Goal: Task Accomplishment & Management: Manage account settings

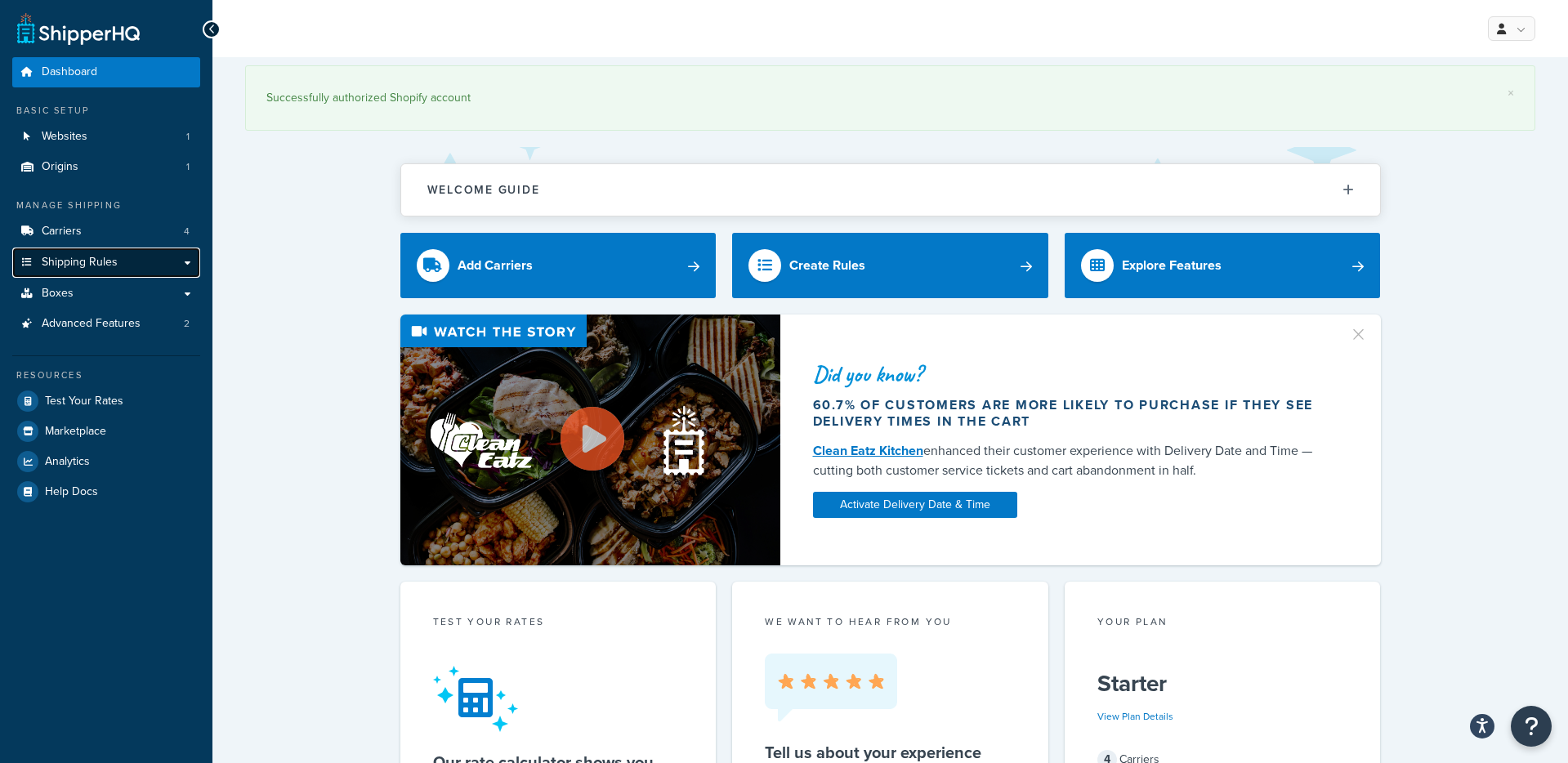
click at [68, 261] on span "Shipping Rules" at bounding box center [80, 262] width 76 height 14
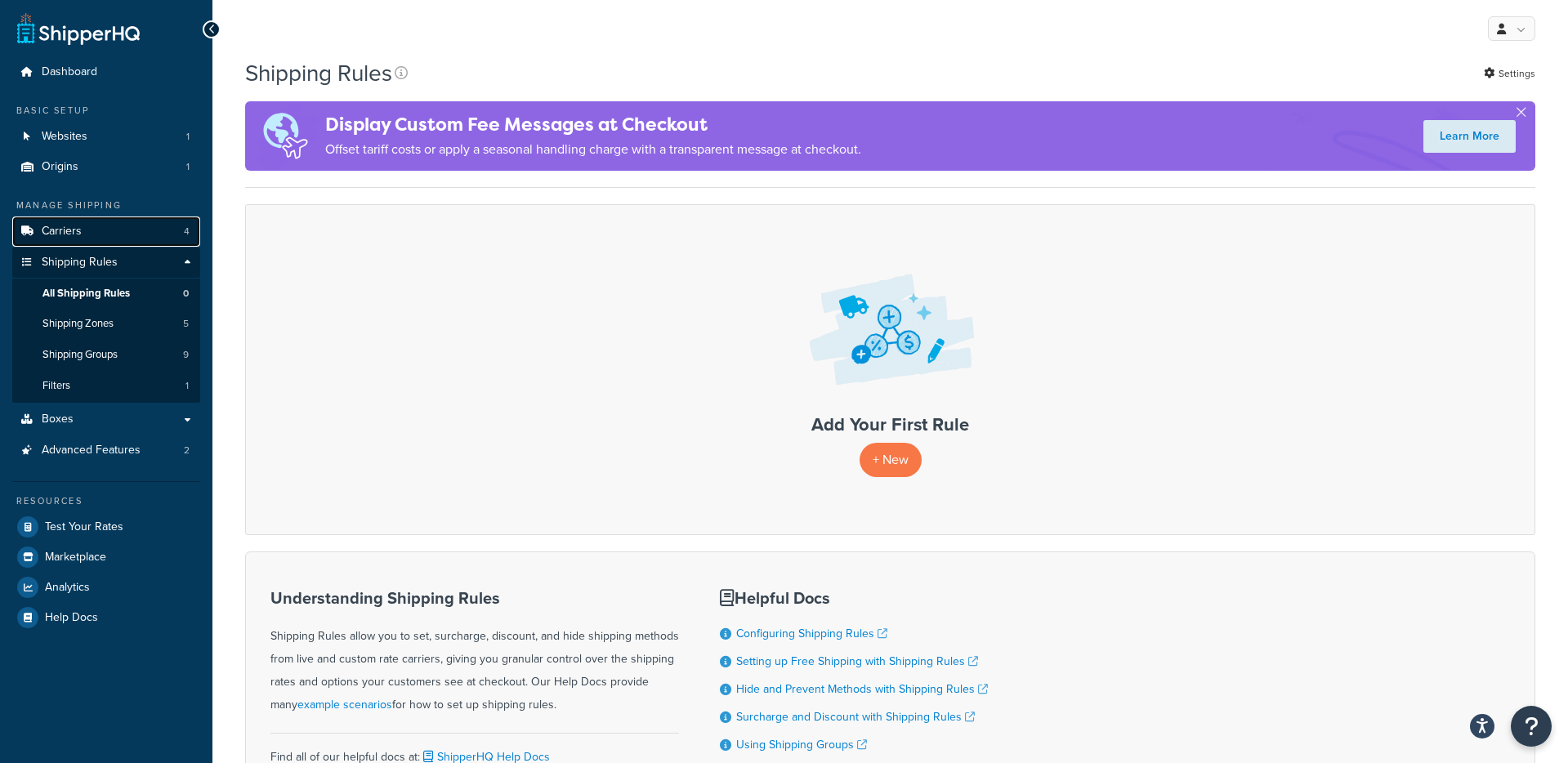
click at [62, 229] on span "Carriers" at bounding box center [62, 231] width 40 height 14
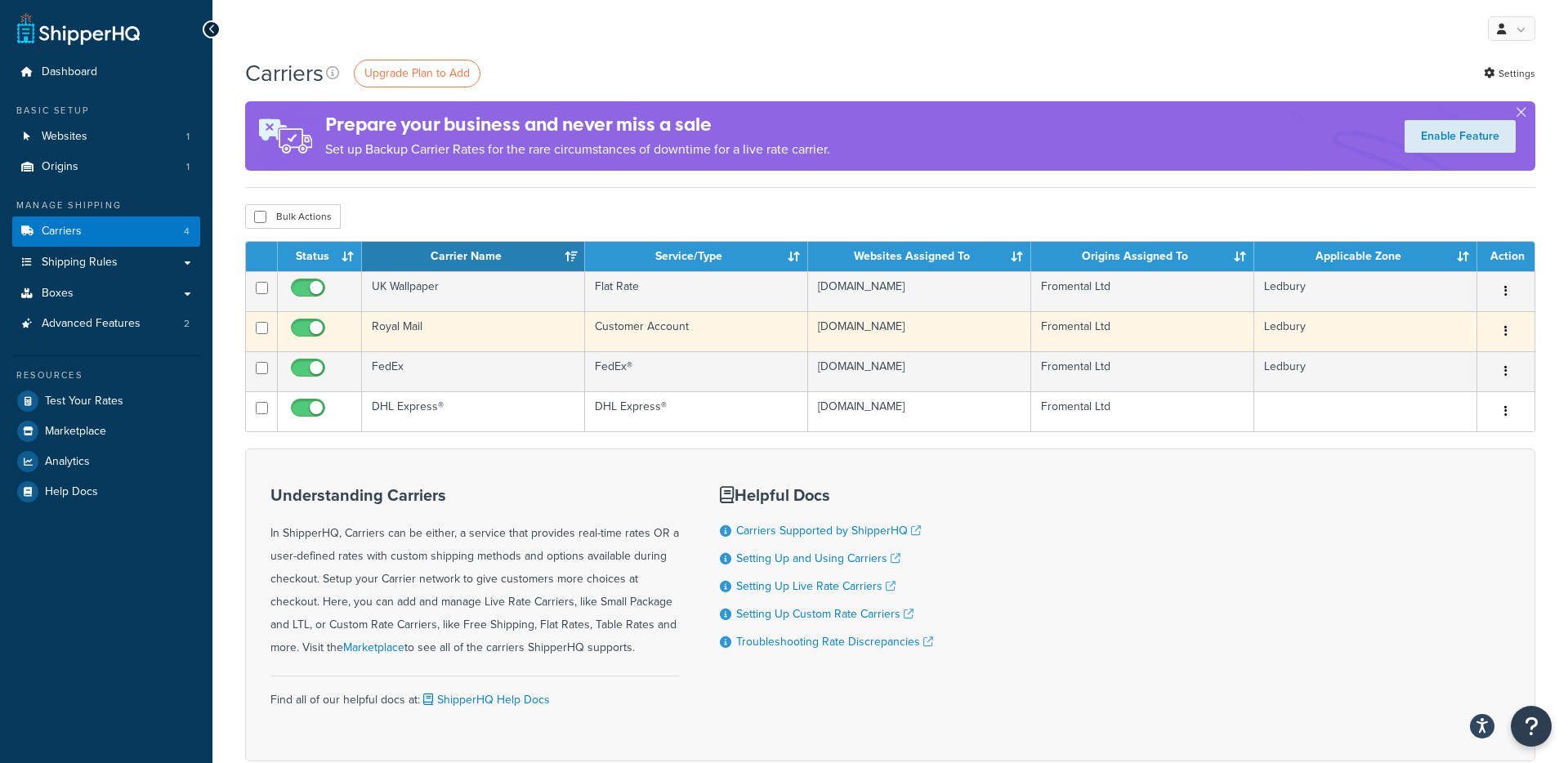
click at [395, 331] on td "Royal Mail" at bounding box center [473, 331] width 223 height 40
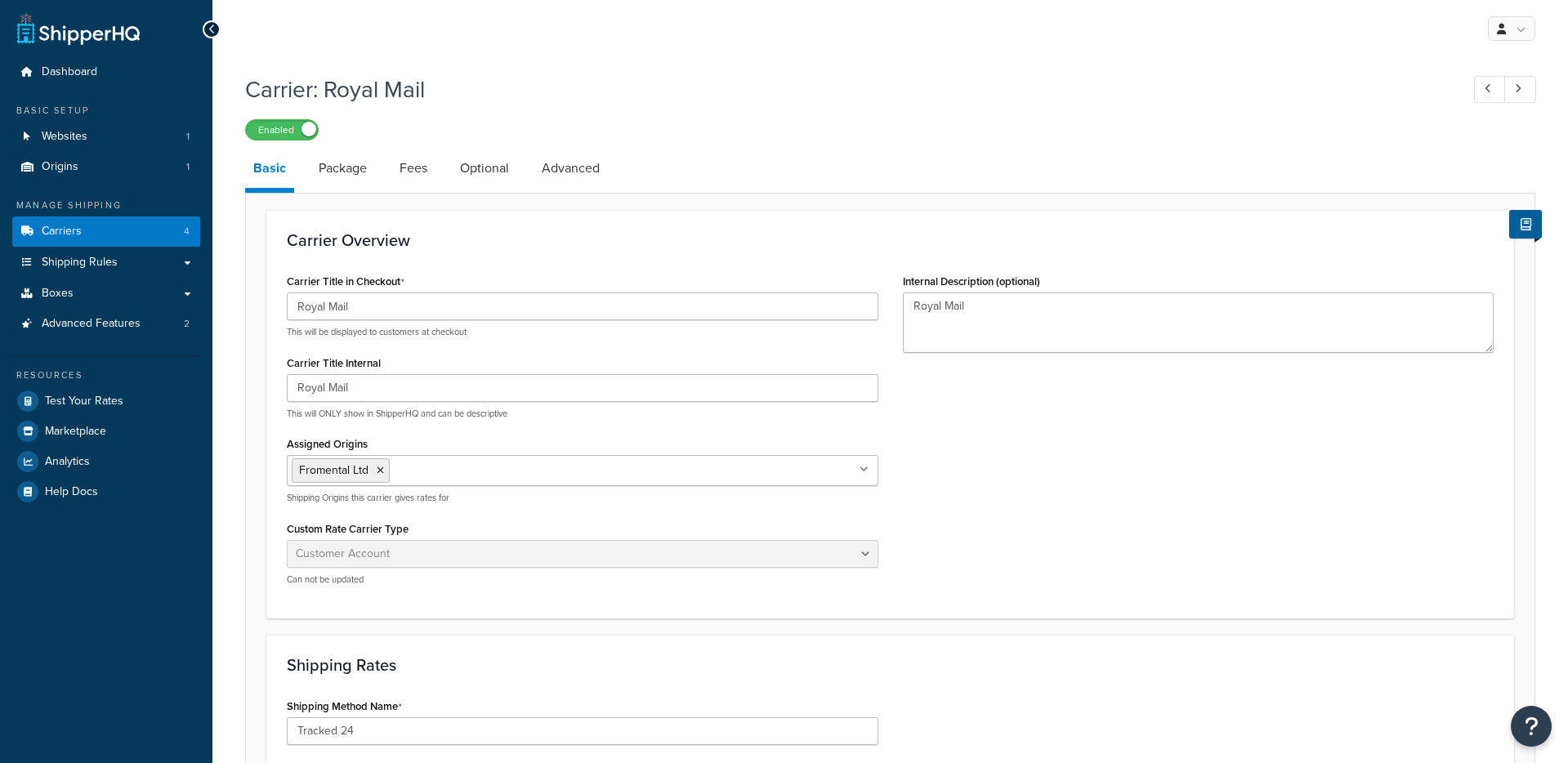
select select "customerAccount"
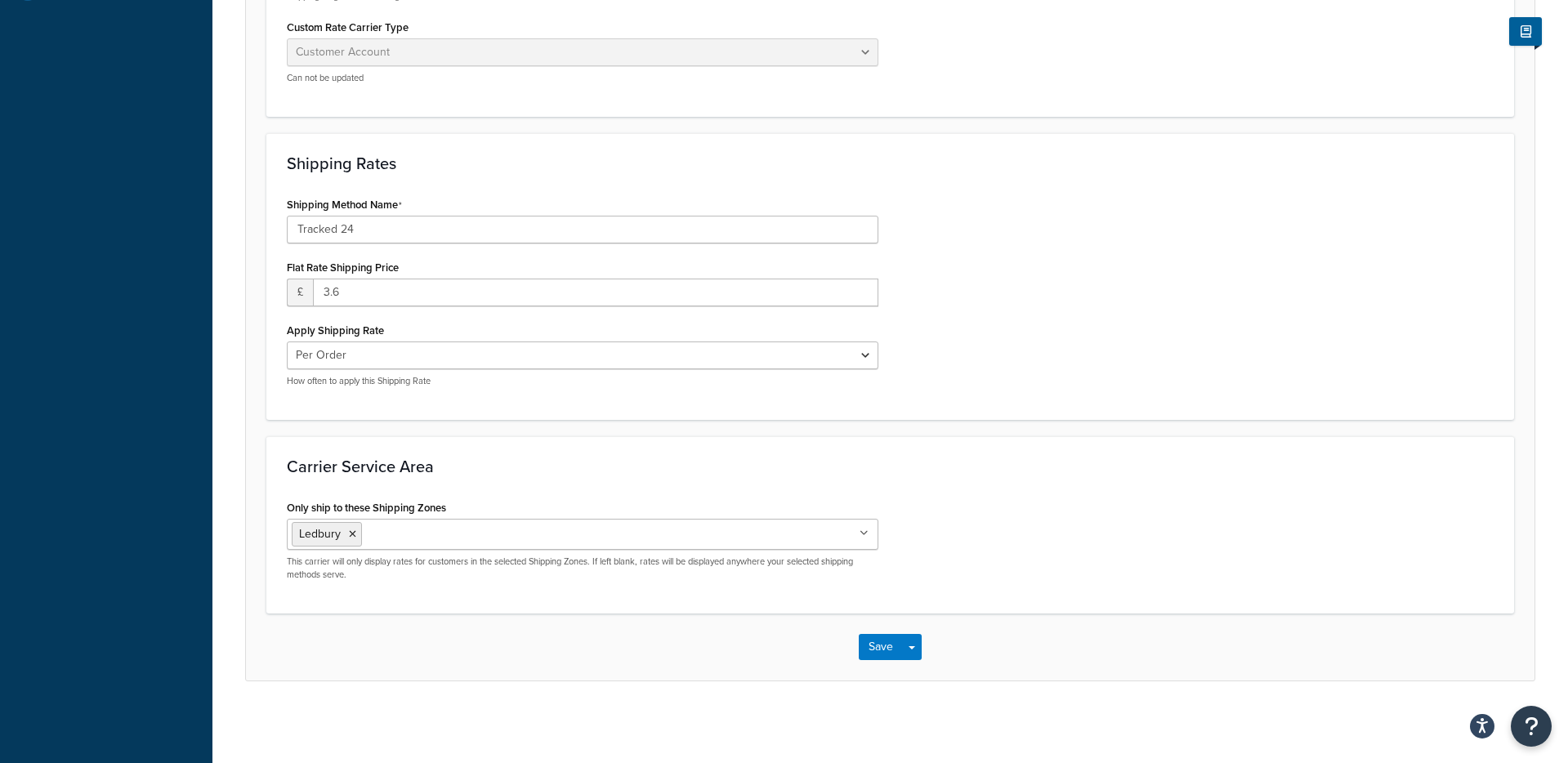
scroll to position [502, 0]
drag, startPoint x: 367, startPoint y: 295, endPoint x: 312, endPoint y: 296, distance: 55.0
click at [313, 296] on input "3.6" at bounding box center [596, 293] width 566 height 28
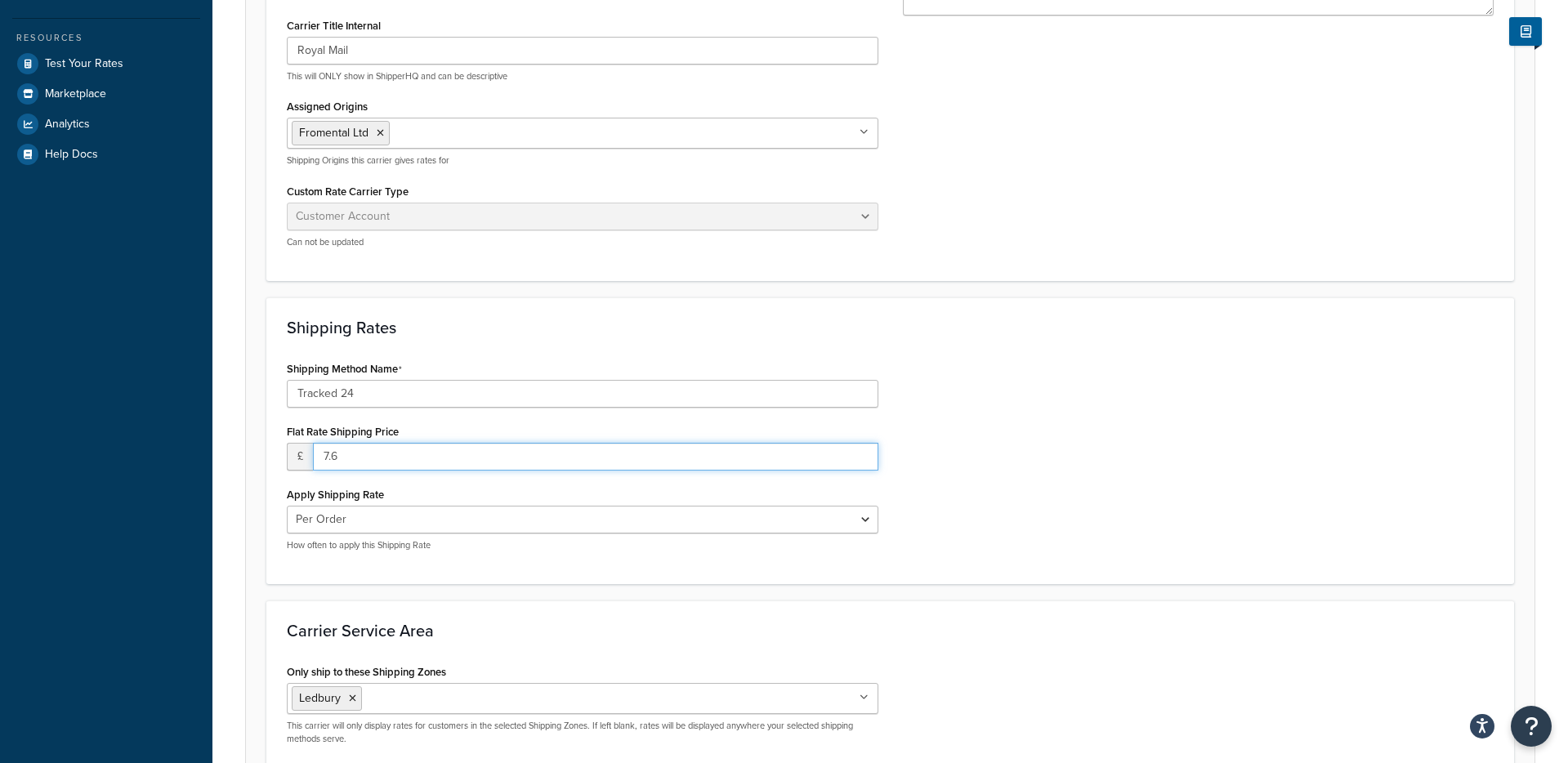
scroll to position [299, 0]
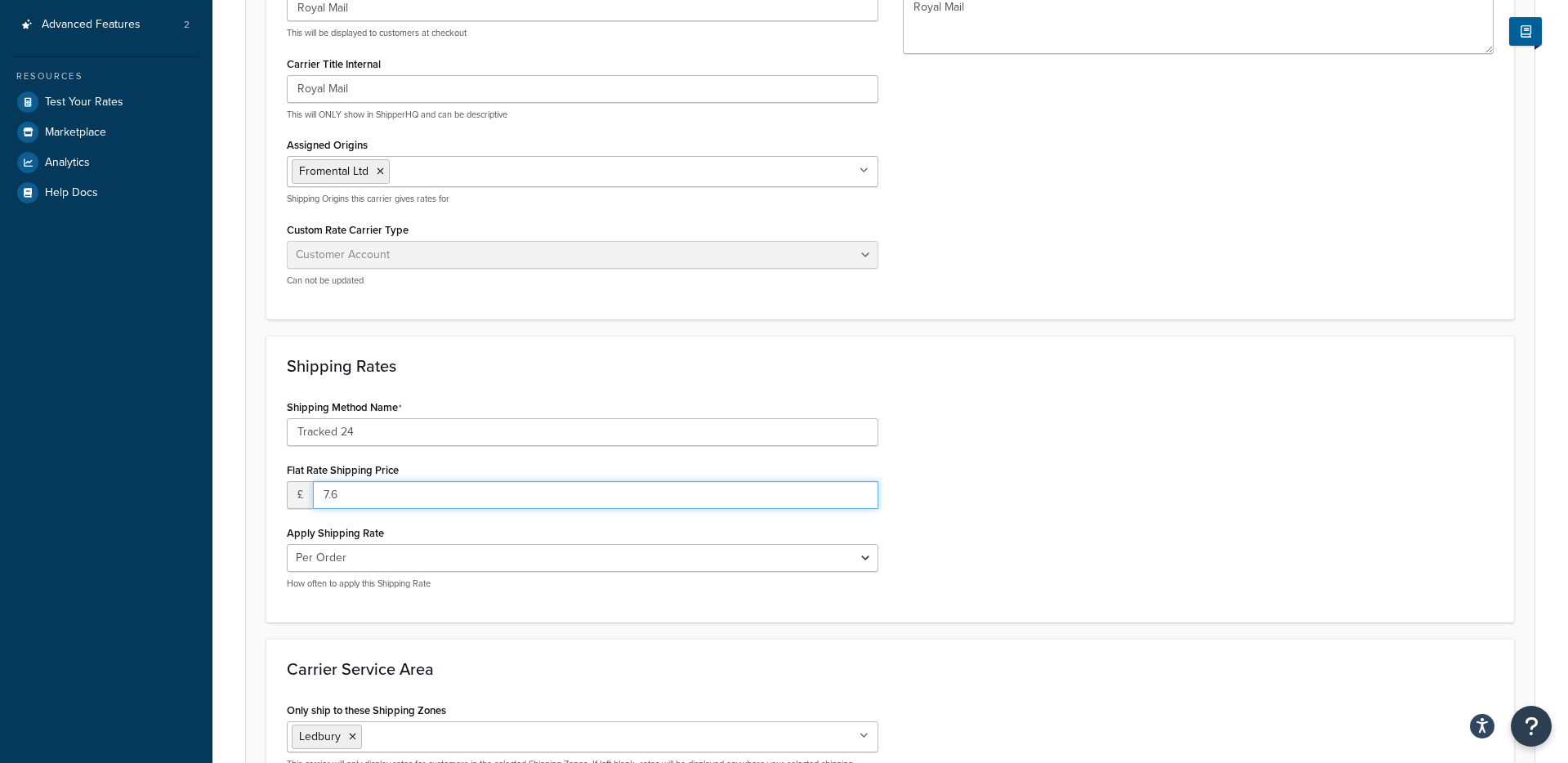
type input "7.6"
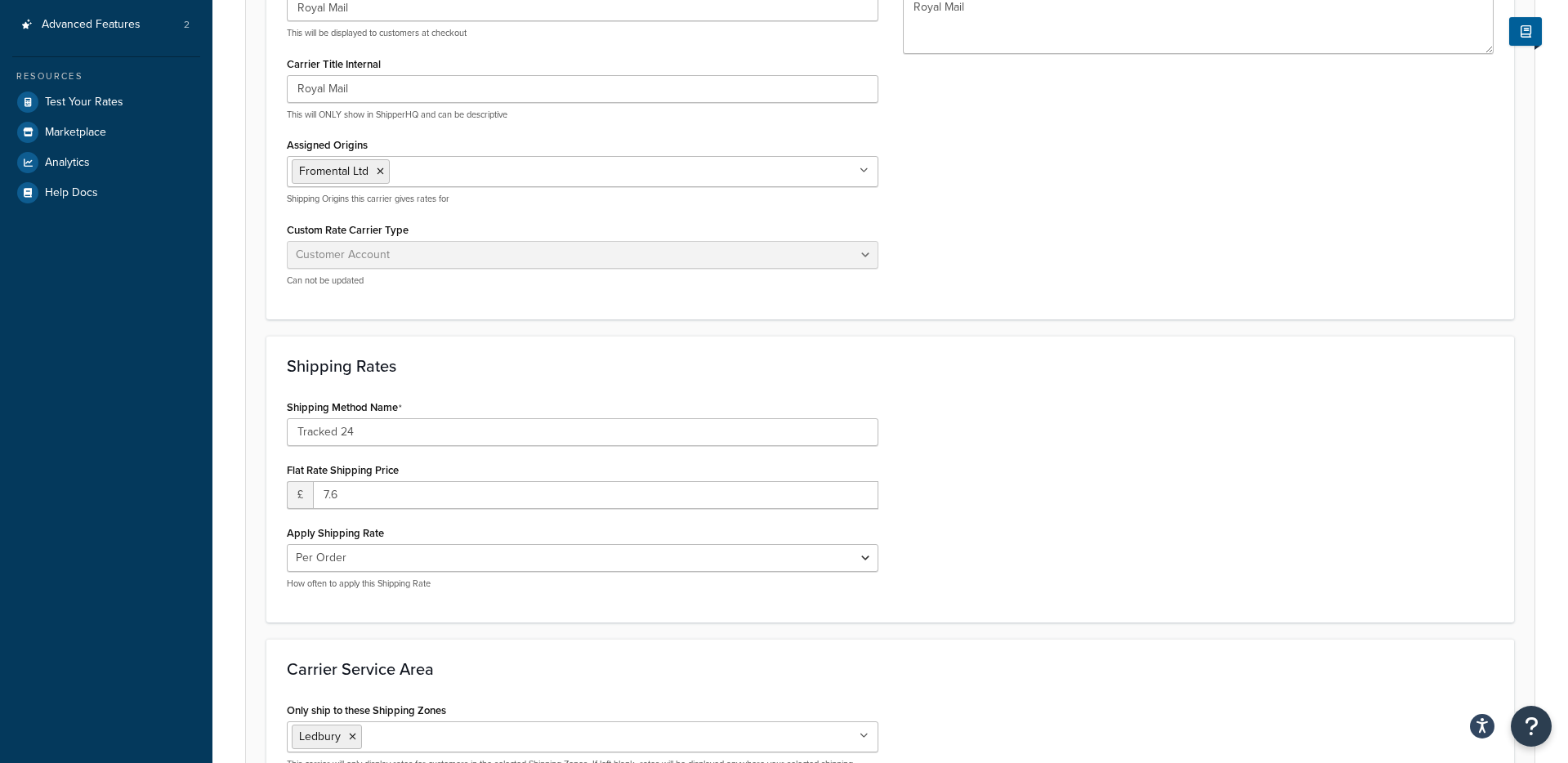
click at [1067, 472] on div "Shipping Method Name Tracked 24 Flat Rate Shipping Price £ 7.6 Apply Shipping R…" at bounding box center [890, 498] width 1232 height 206
click at [1005, 491] on div "Shipping Method Name Tracked 24 Flat Rate Shipping Price £ 7.6 Apply Shipping R…" at bounding box center [890, 498] width 1232 height 206
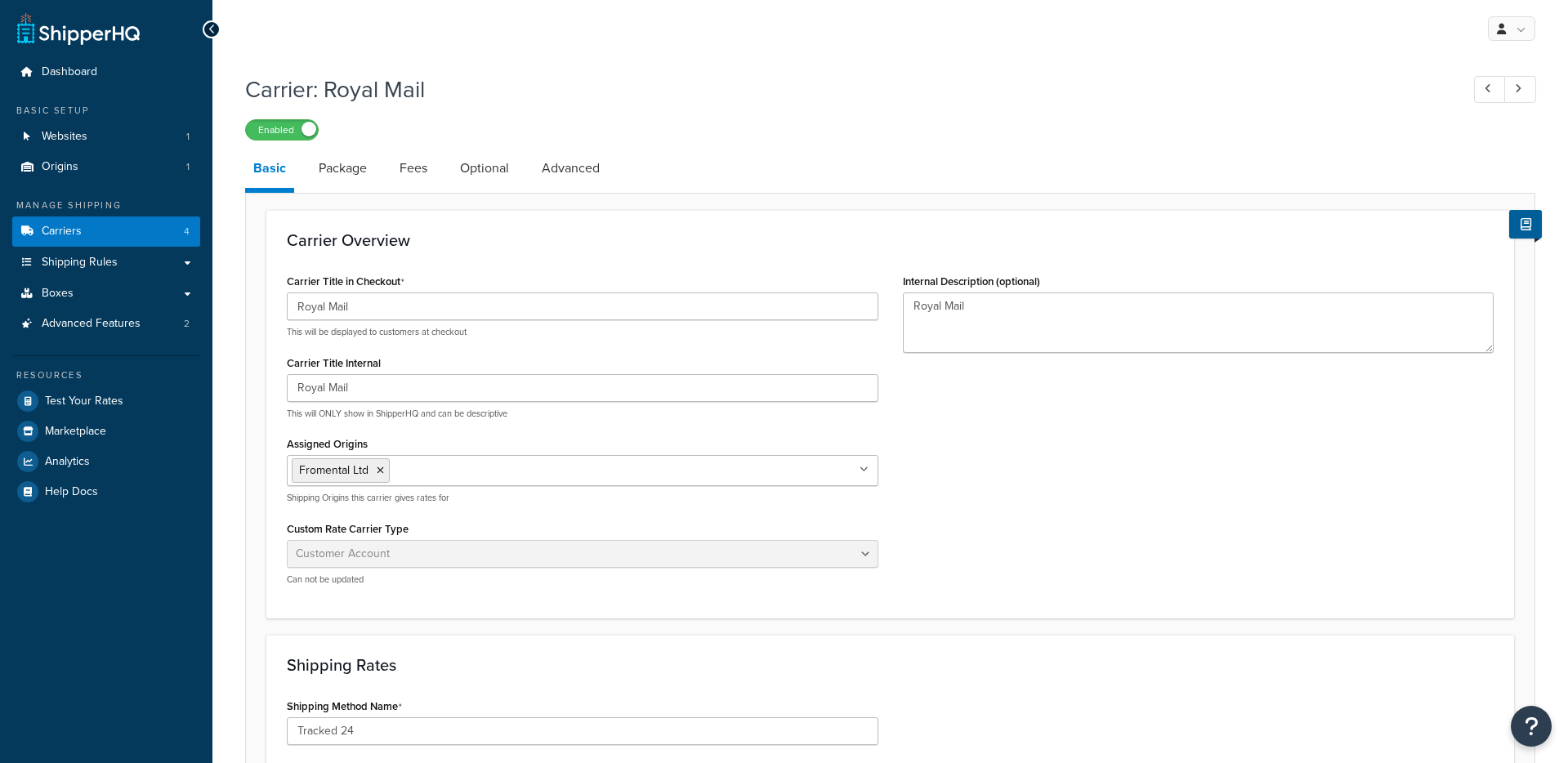
select select "customerAccount"
click at [400, 170] on link "Fees" at bounding box center [414, 169] width 44 height 39
select select "AFTER"
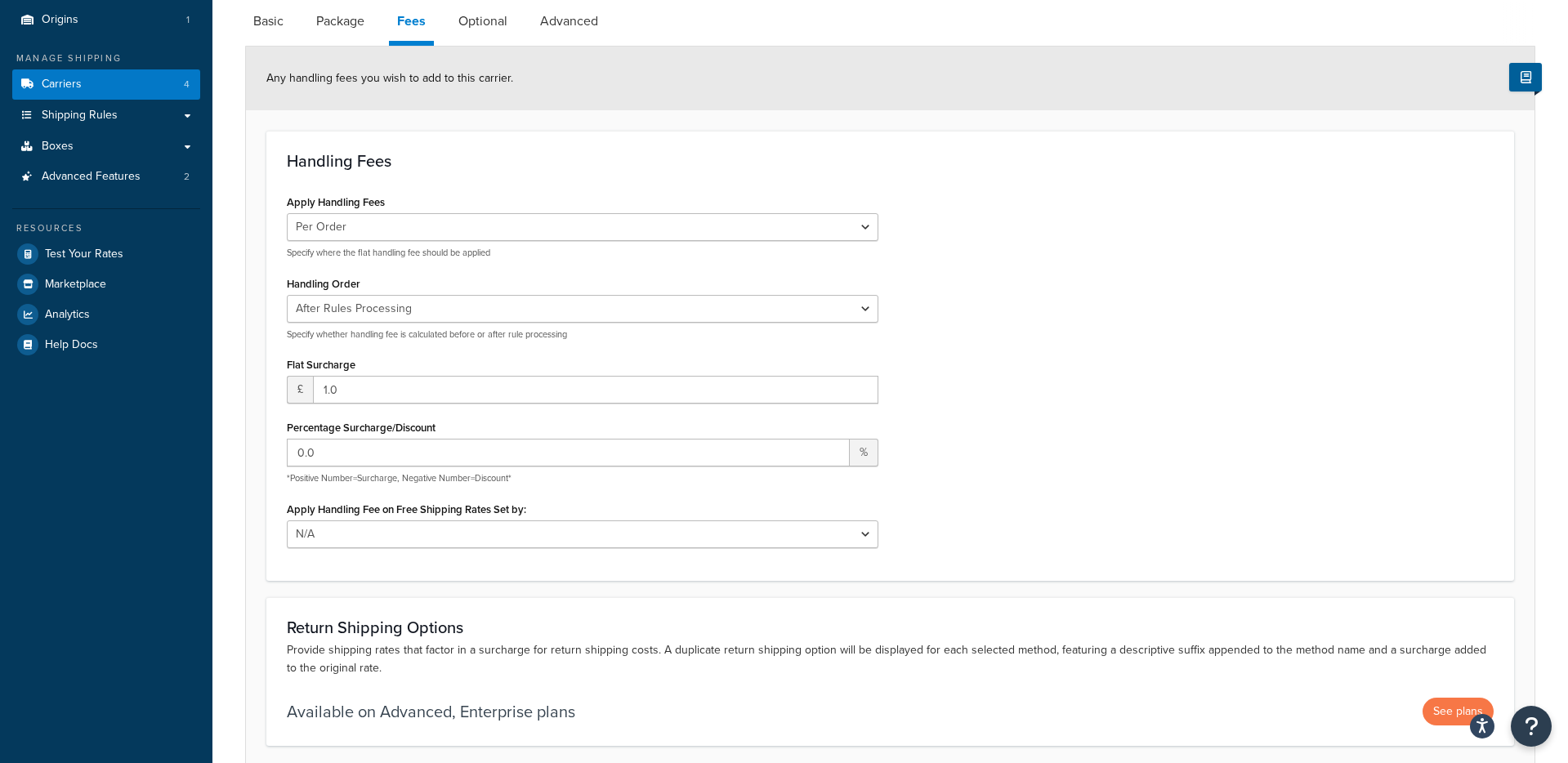
scroll to position [141, 0]
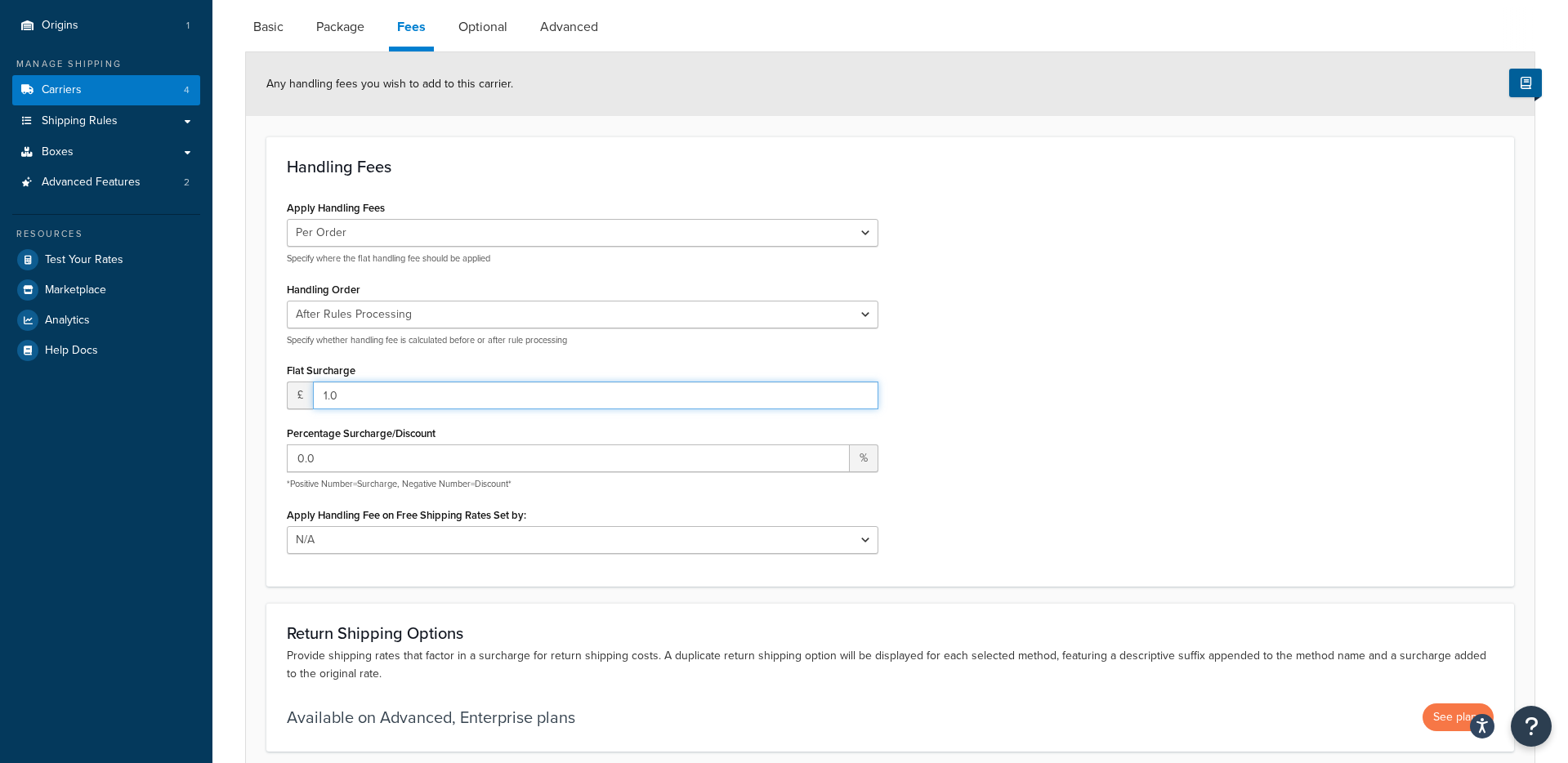
drag, startPoint x: 702, startPoint y: 393, endPoint x: 282, endPoint y: 391, distance: 420.0
click at [282, 391] on div "Apply Handling Fees Per Order Per Item Per Package Specify where the flat handl…" at bounding box center [582, 381] width 616 height 369
type input "0"
click at [1027, 406] on div "Apply Handling Fees Per Order Per Item Per Package Specify where the flat handl…" at bounding box center [890, 381] width 1232 height 369
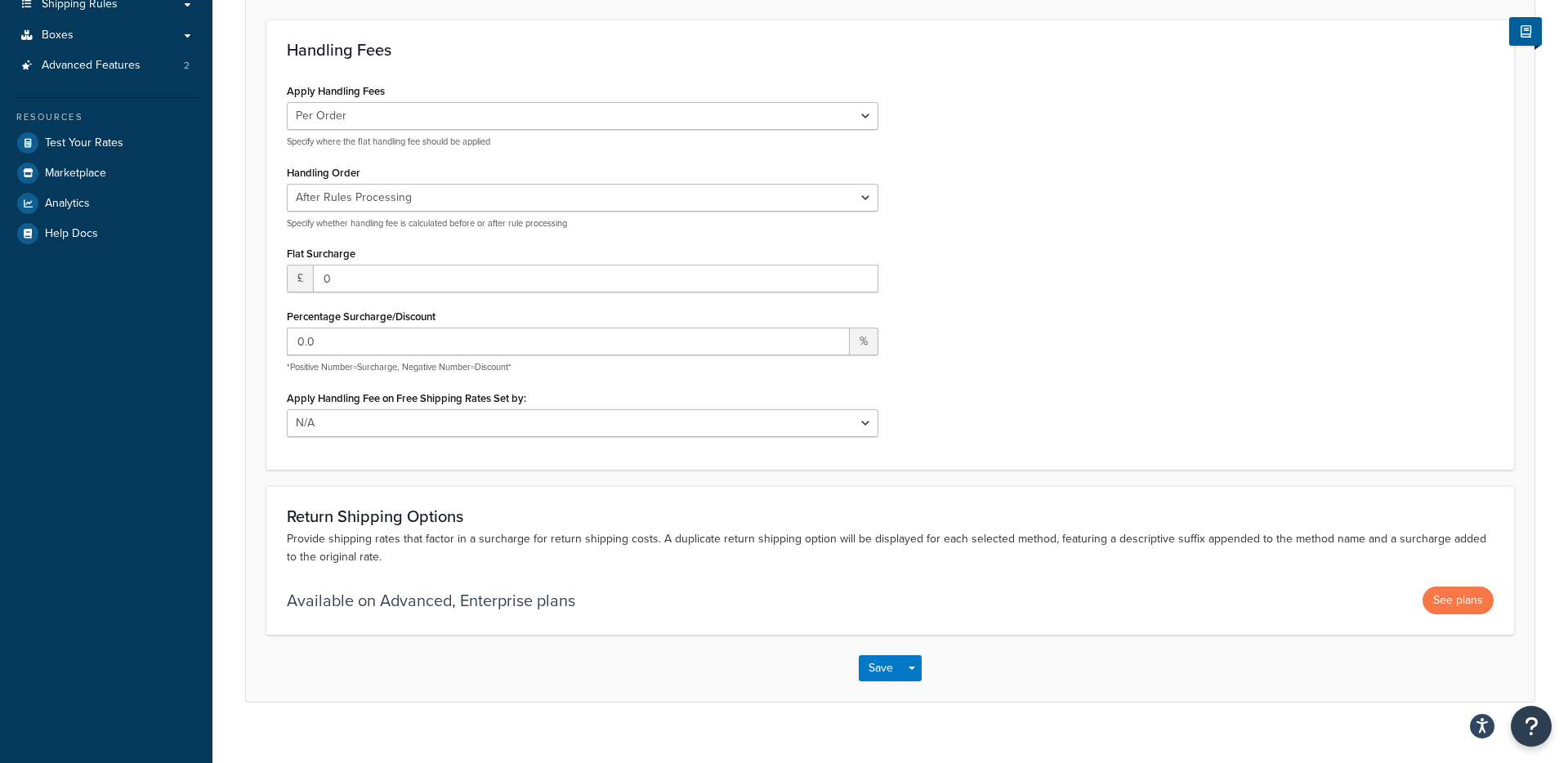
scroll to position [250, 0]
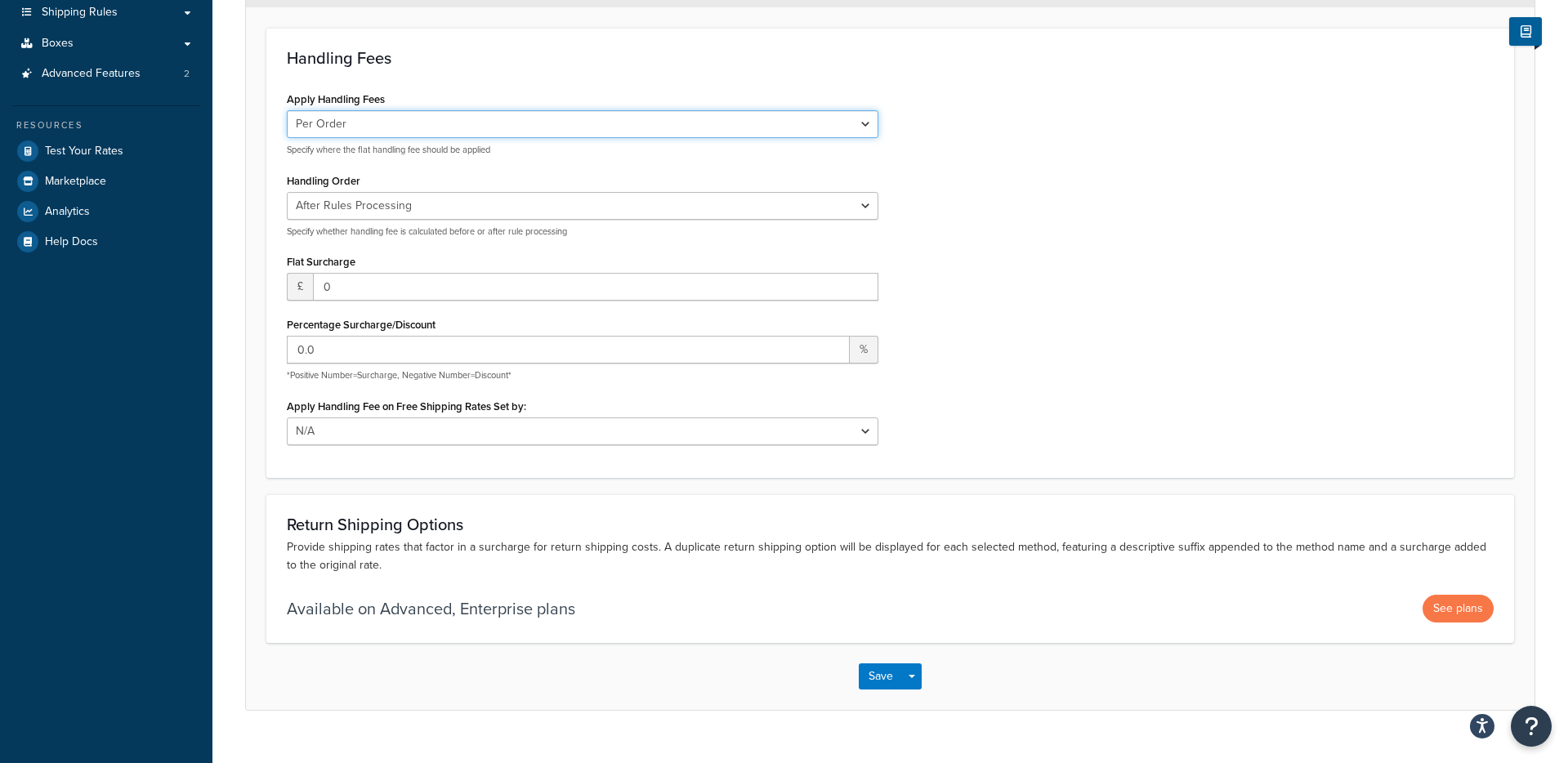
click at [872, 127] on select "Per Order Per Item Per Package" at bounding box center [583, 124] width 592 height 28
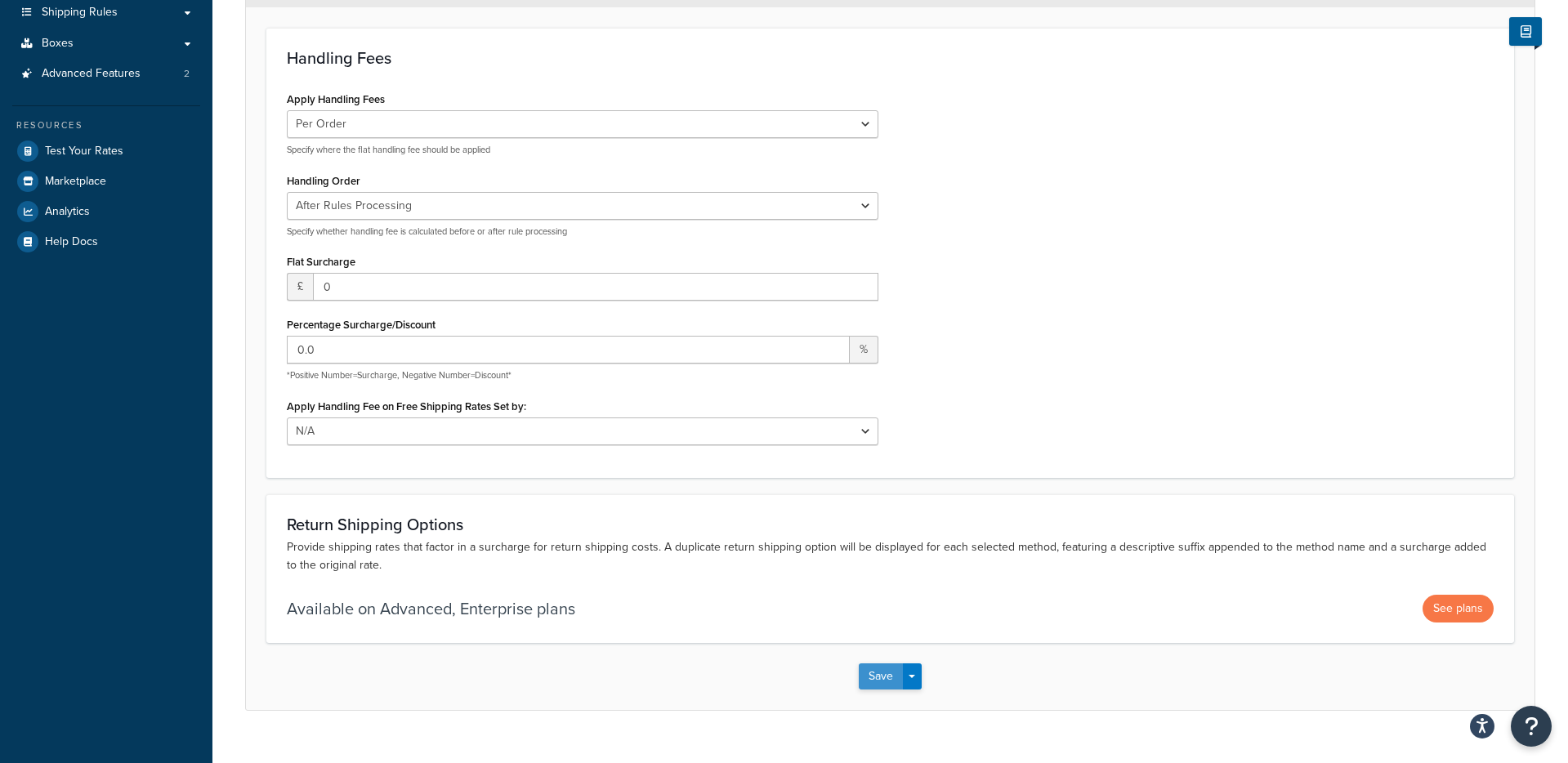
click at [869, 681] on button "Save" at bounding box center [881, 677] width 44 height 26
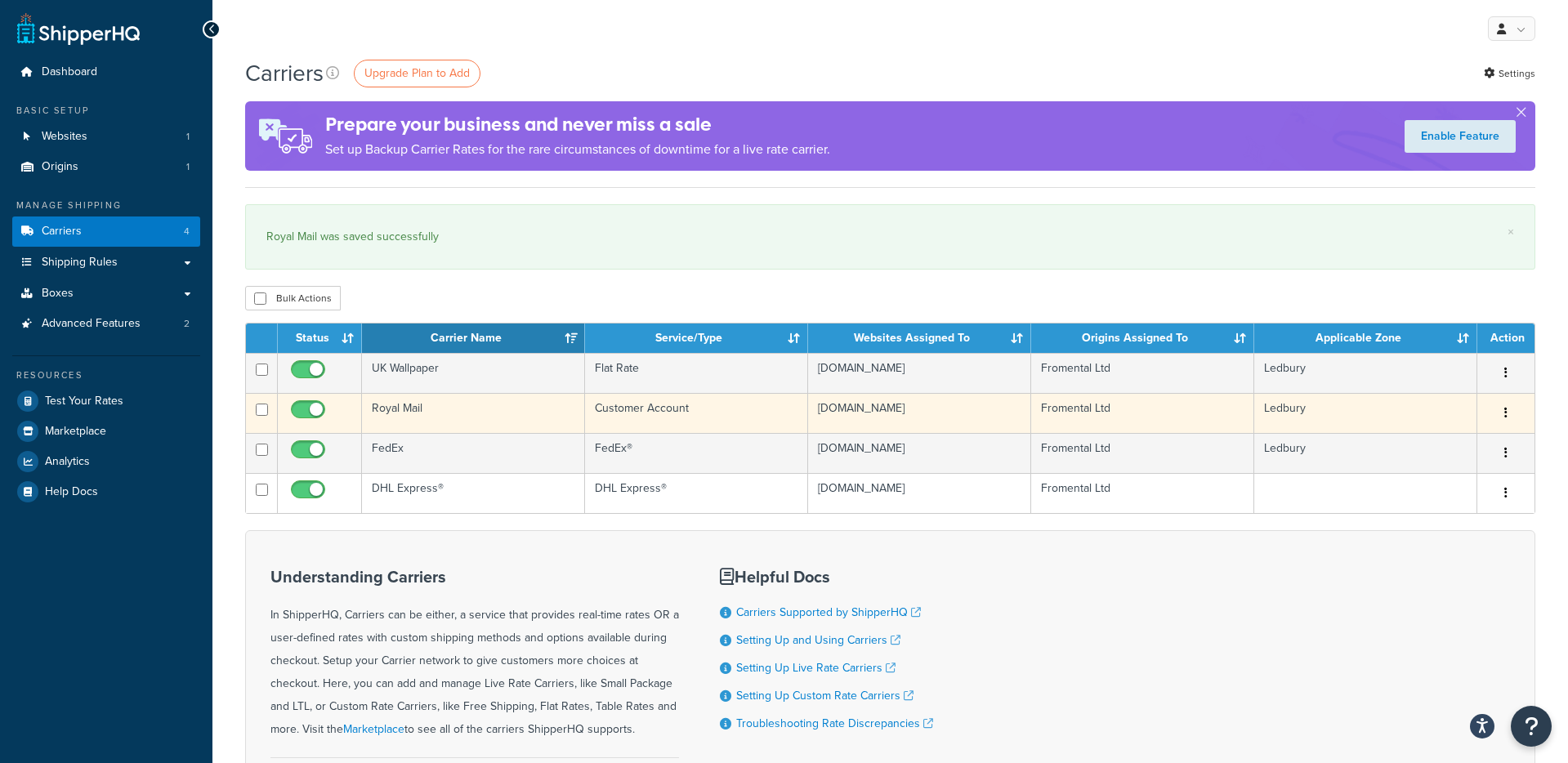
click at [402, 414] on td "Royal Mail" at bounding box center [473, 413] width 223 height 40
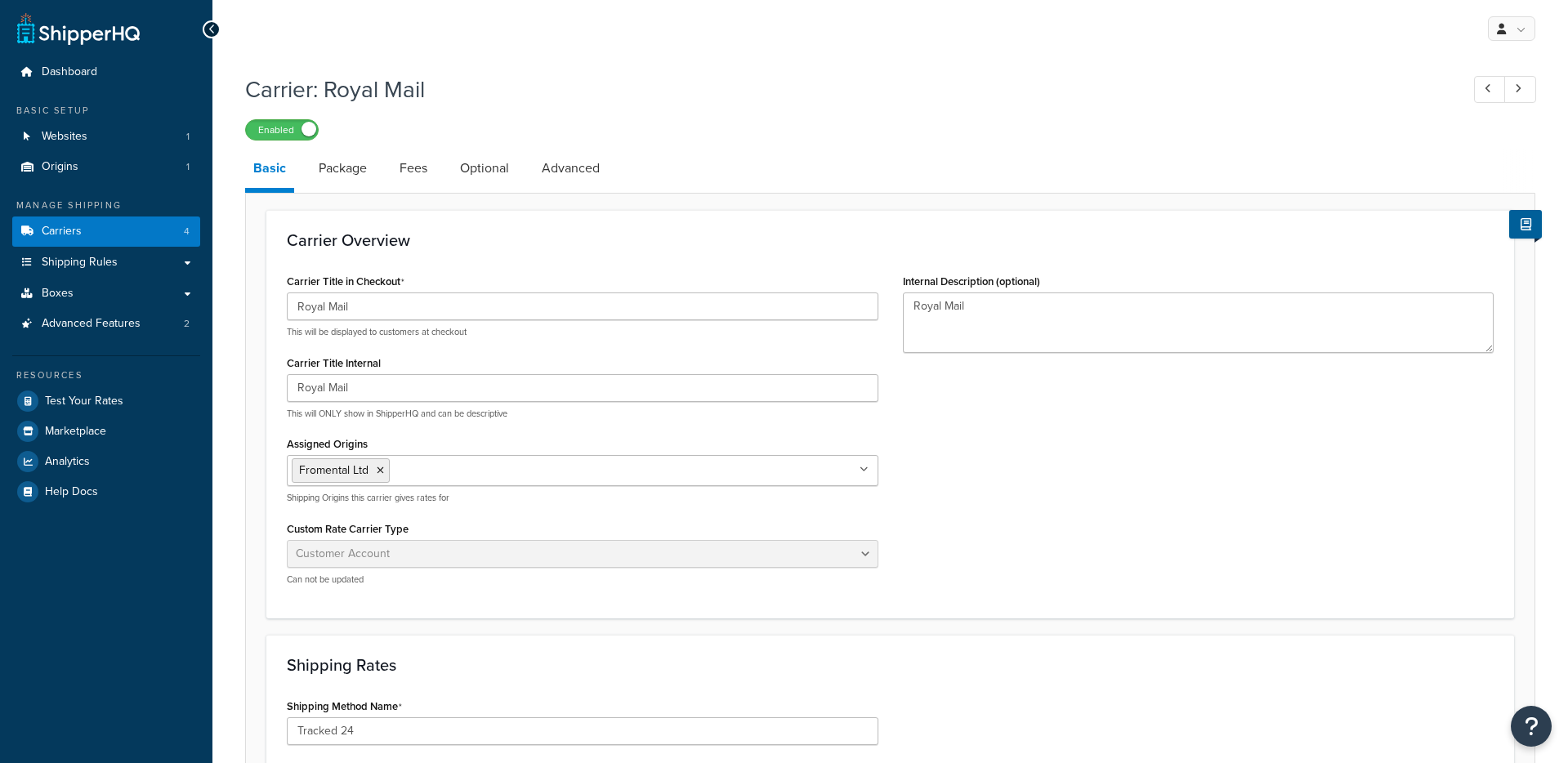
select select "customerAccount"
click at [408, 171] on link "Fees" at bounding box center [414, 169] width 44 height 39
select select "AFTER"
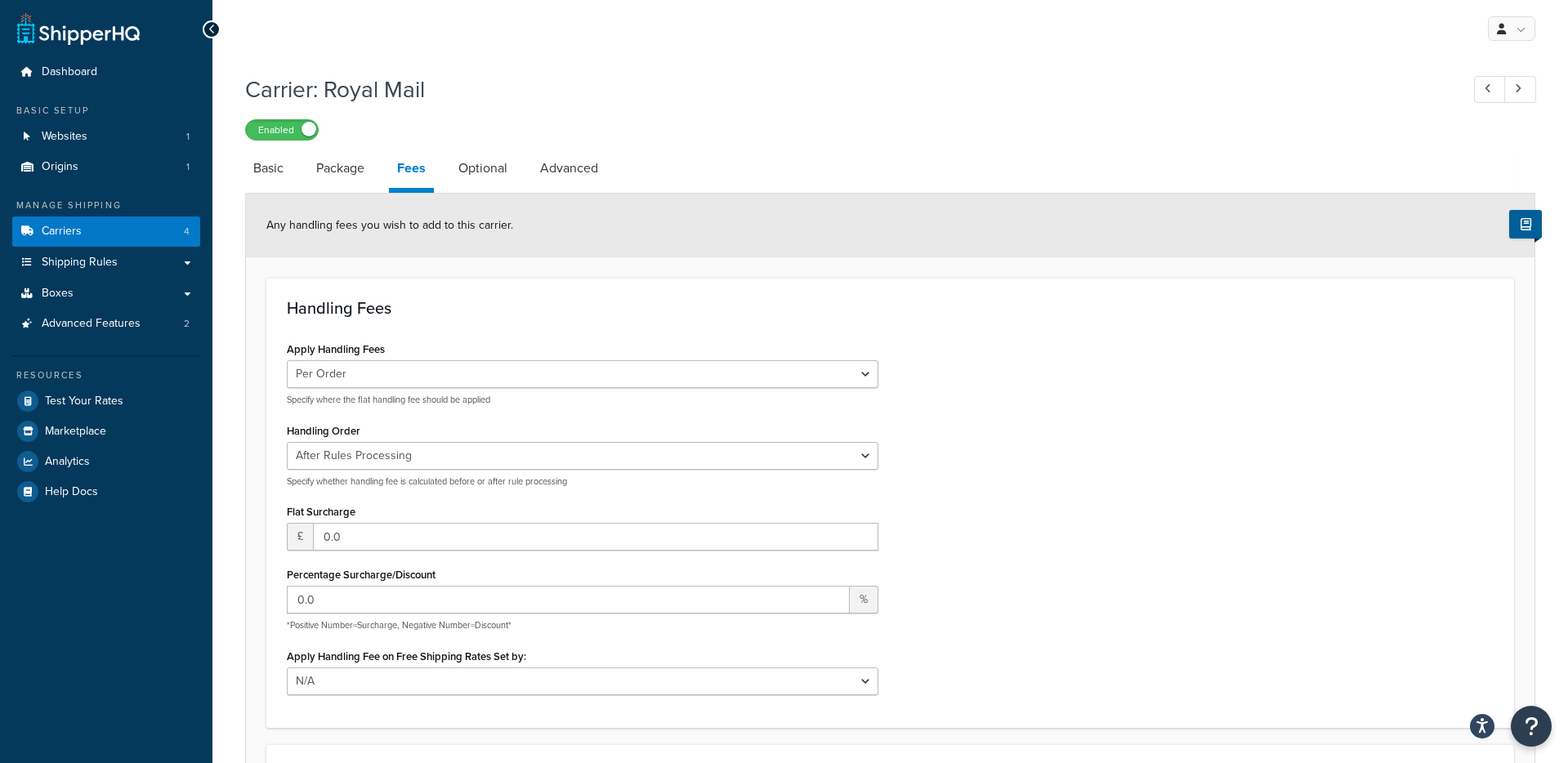
click at [303, 540] on span "£" at bounding box center [300, 537] width 26 height 28
click at [447, 605] on input "0.0" at bounding box center [568, 600] width 563 height 28
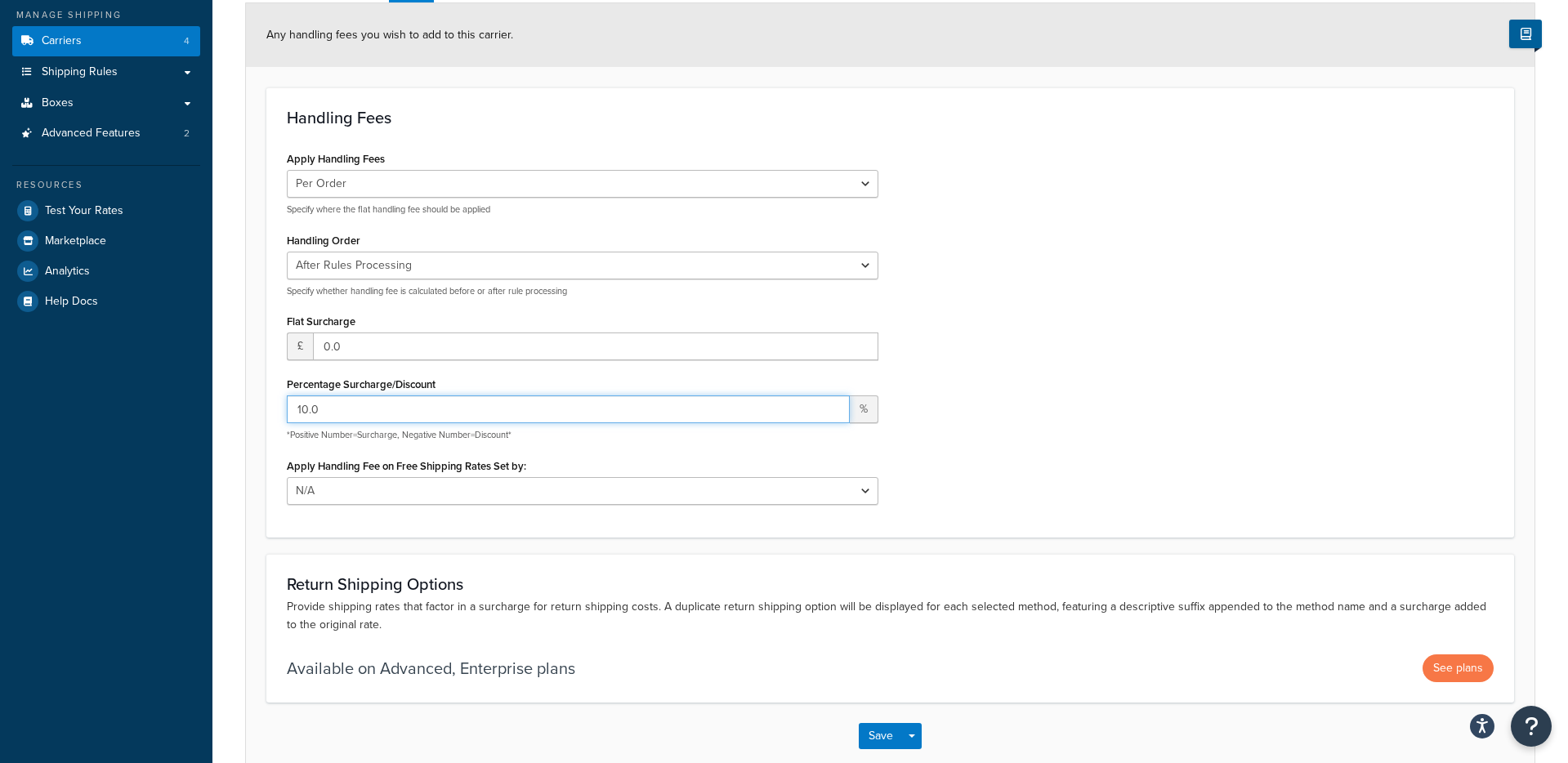
scroll to position [190, 0]
type input "10.0"
click at [1145, 459] on div "Apply Handling Fees Per Order Per Item Per Package Specify where the flat handl…" at bounding box center [890, 332] width 1232 height 369
click at [869, 736] on button "Save" at bounding box center [881, 738] width 44 height 26
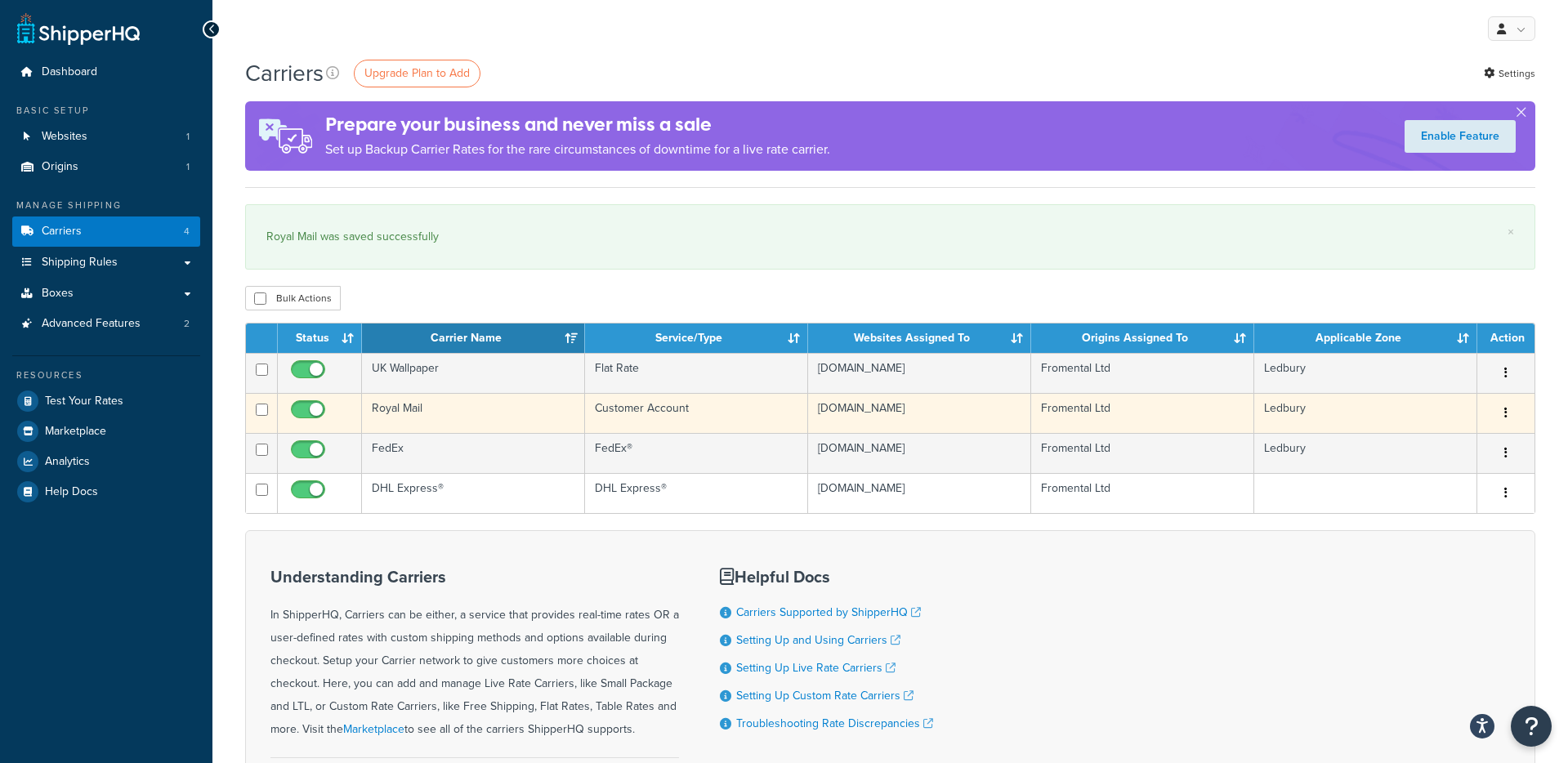
click at [411, 408] on td "Royal Mail" at bounding box center [473, 413] width 223 height 40
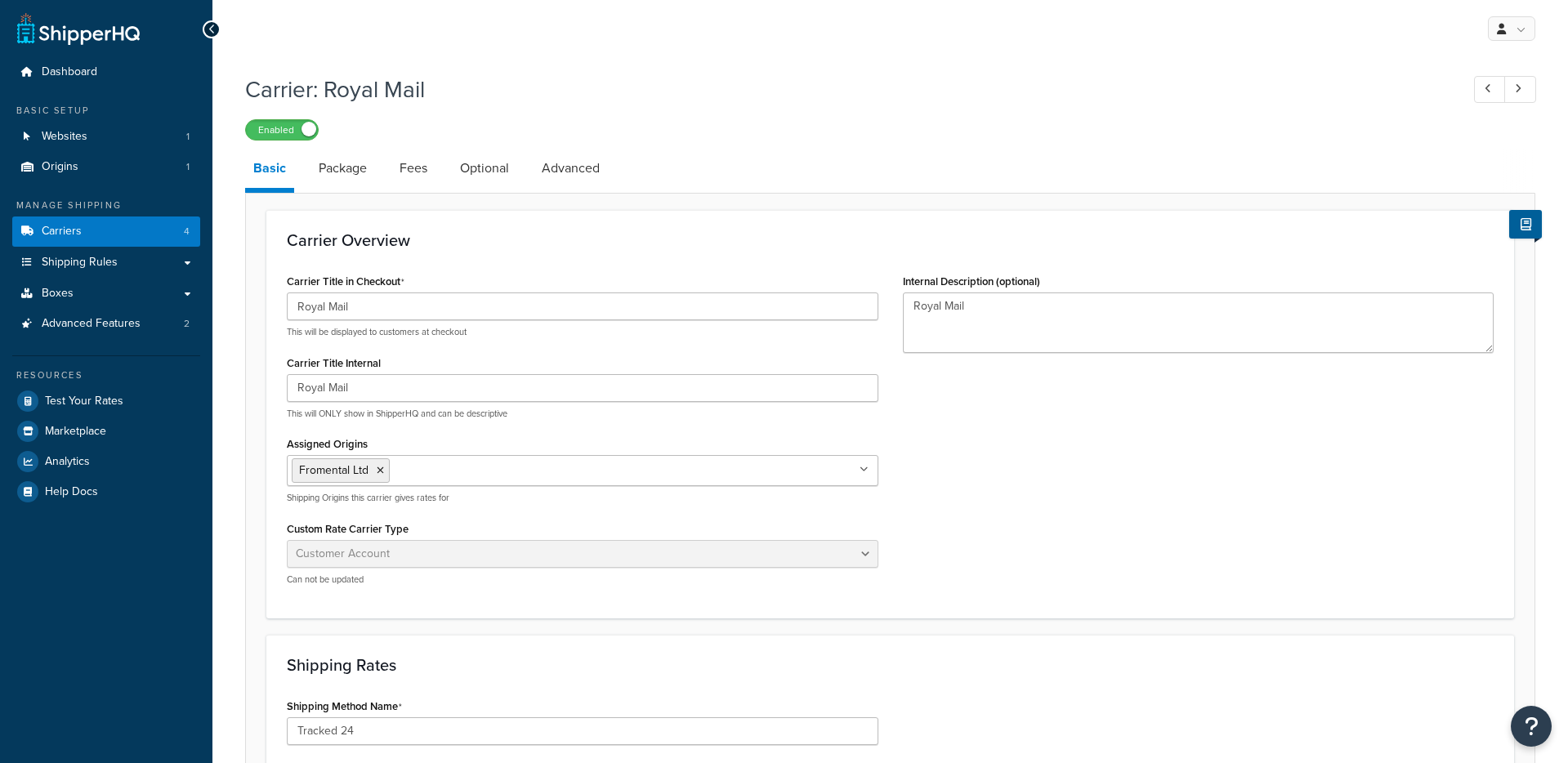
select select "customerAccount"
click at [416, 173] on link "Fees" at bounding box center [414, 169] width 44 height 39
select select "AFTER"
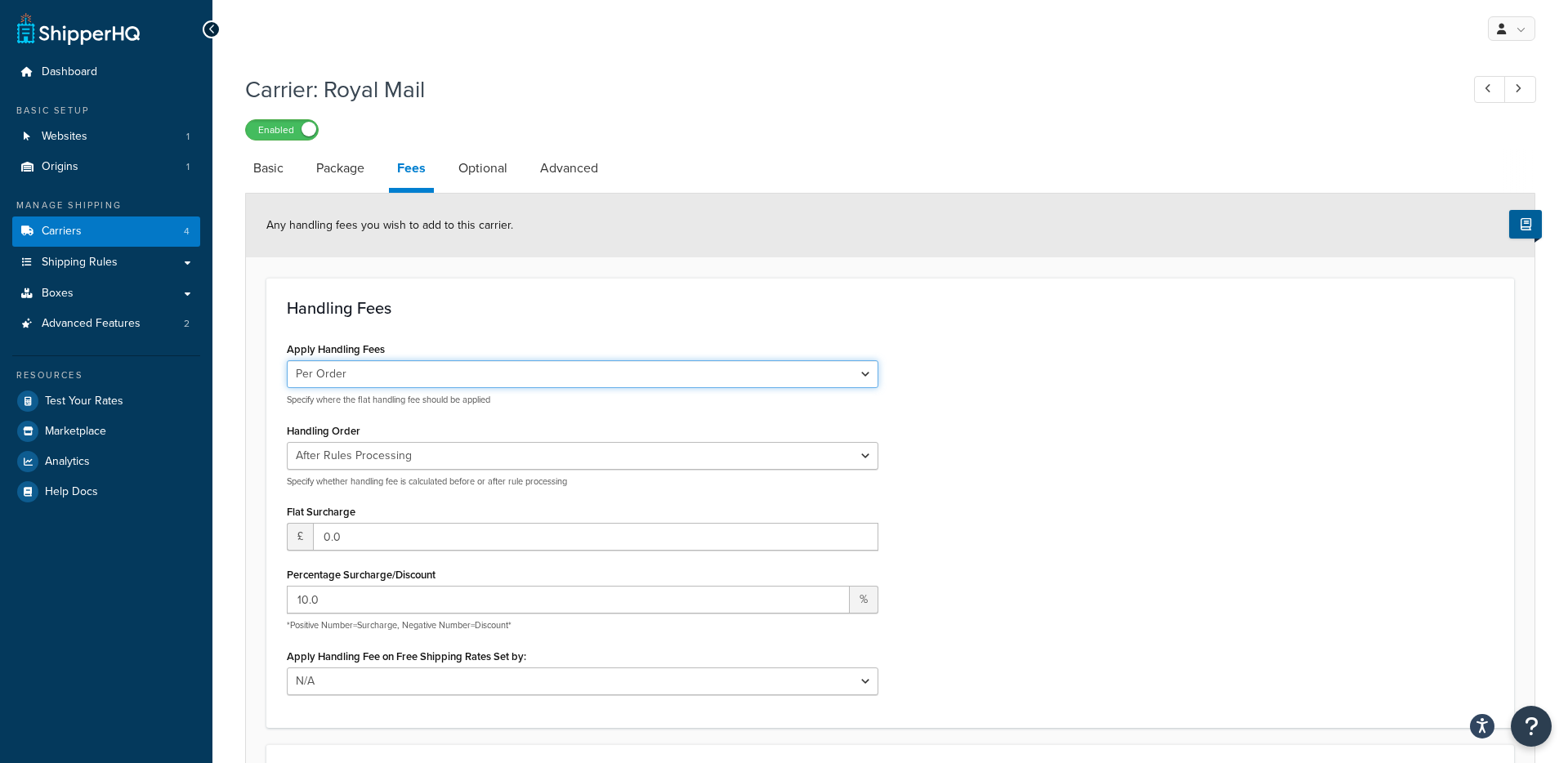
click at [862, 377] on select "Per Order Per Item Per Package" at bounding box center [583, 374] width 592 height 28
drag, startPoint x: 302, startPoint y: 603, endPoint x: 292, endPoint y: 603, distance: 10.0
click at [292, 603] on input "10.0" at bounding box center [568, 600] width 563 height 28
click at [276, 603] on div "Apply Handling Fees Per Order Per Item Per Package Specify where the flat handl…" at bounding box center [582, 522] width 616 height 369
click at [340, 170] on link "Package" at bounding box center [340, 169] width 65 height 39
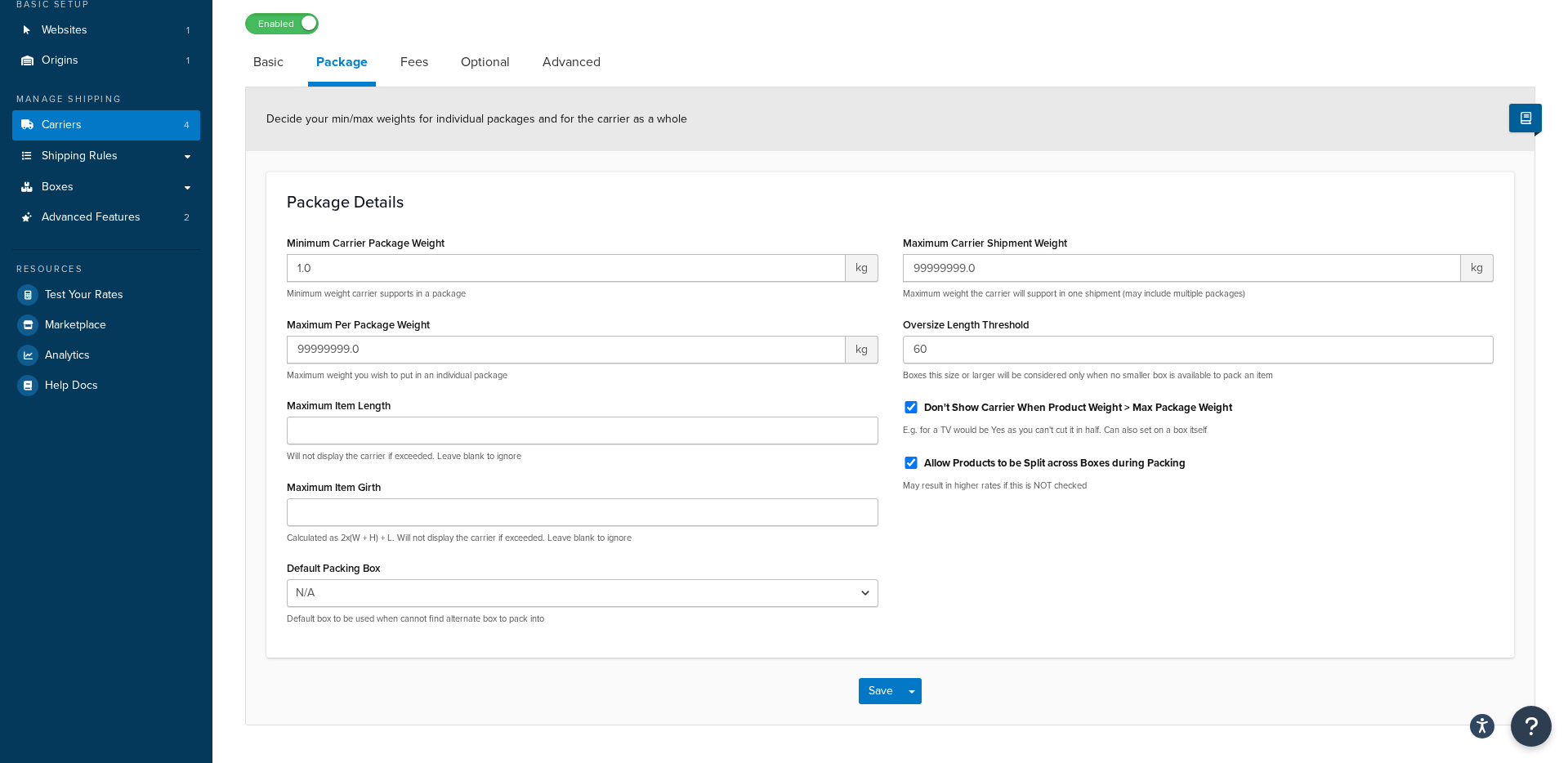
scroll to position [98, 0]
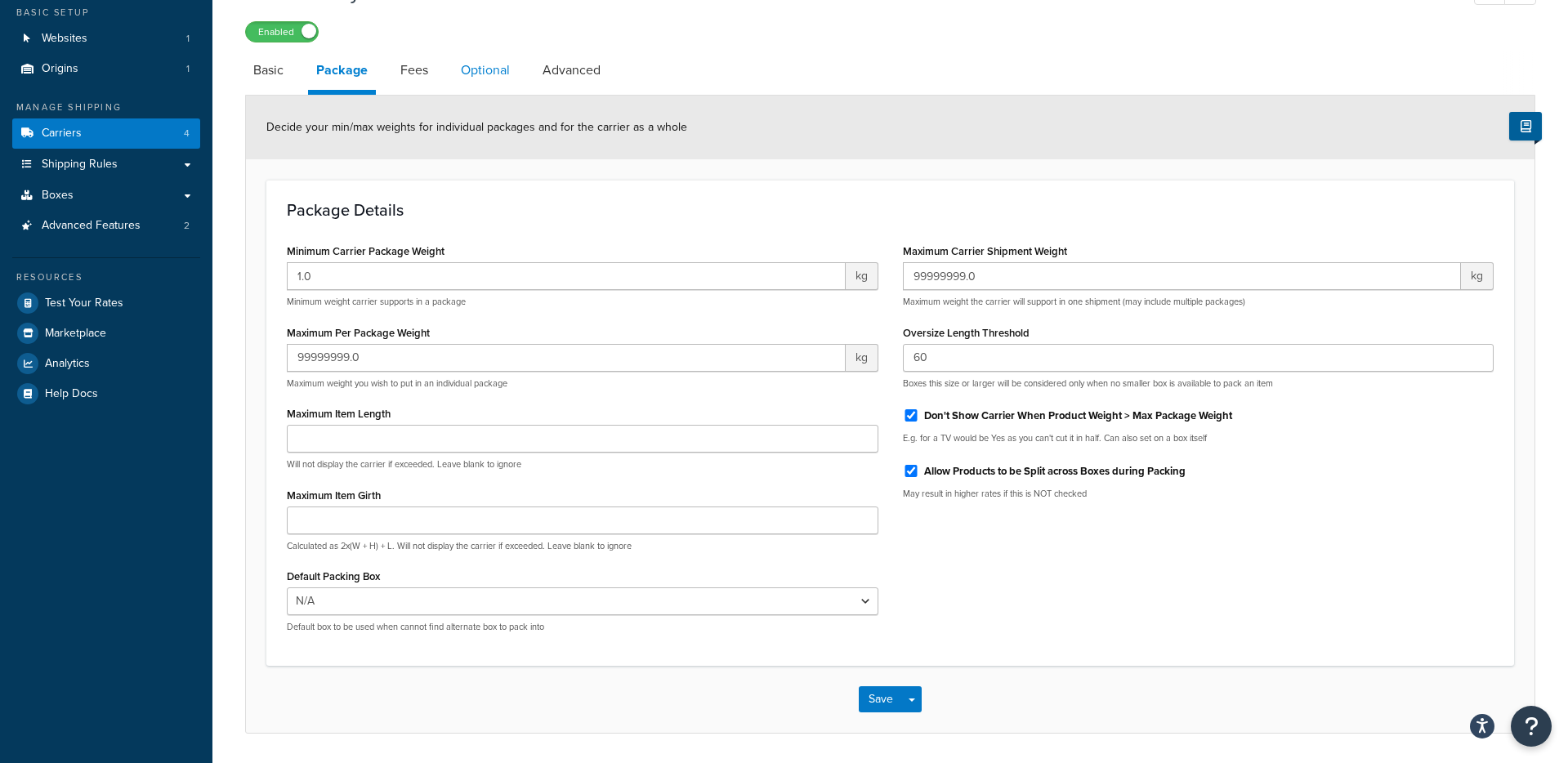
click at [495, 69] on link "Optional" at bounding box center [486, 71] width 66 height 39
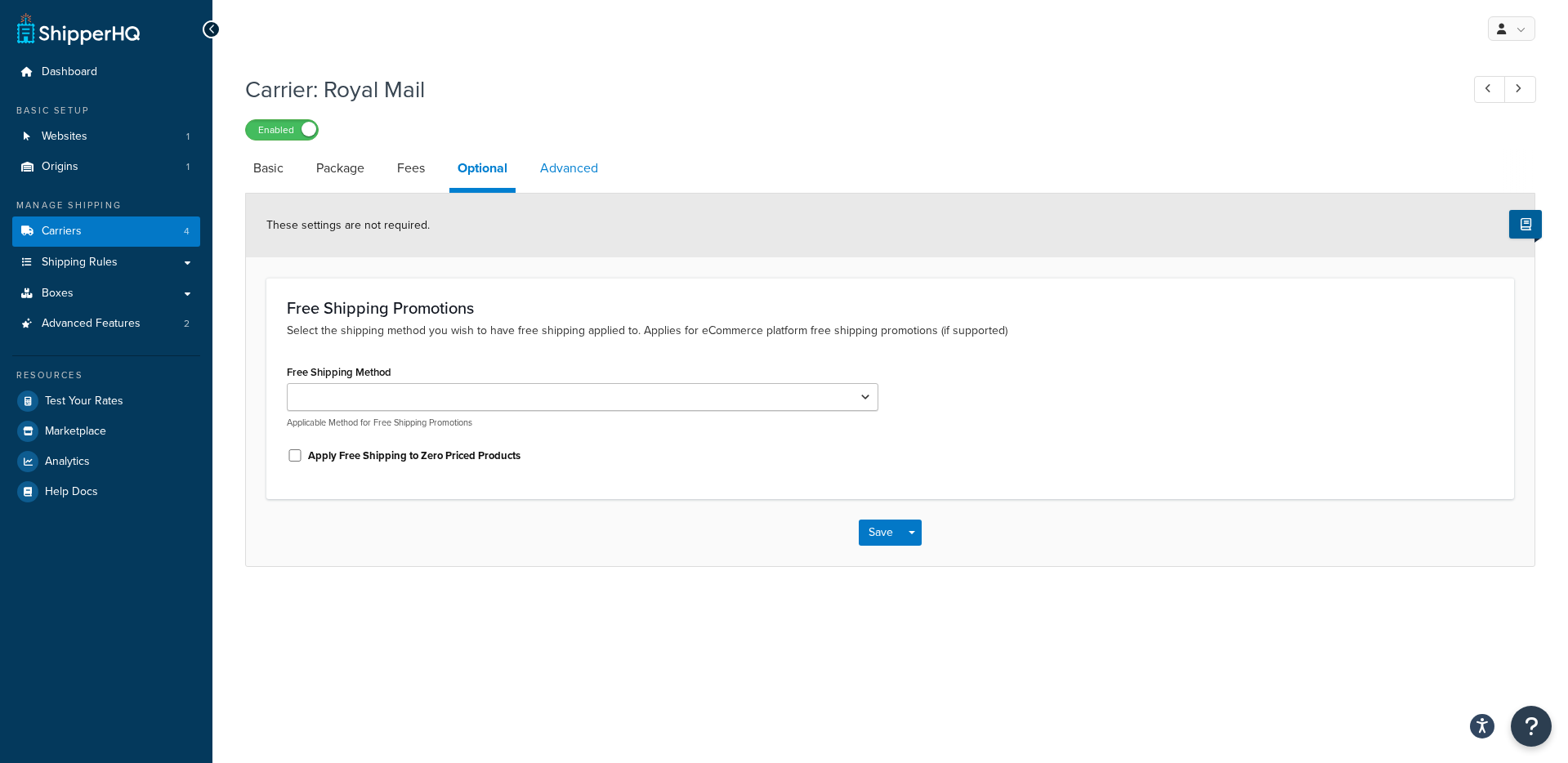
click at [572, 170] on link "Advanced" at bounding box center [569, 169] width 74 height 39
select select "false"
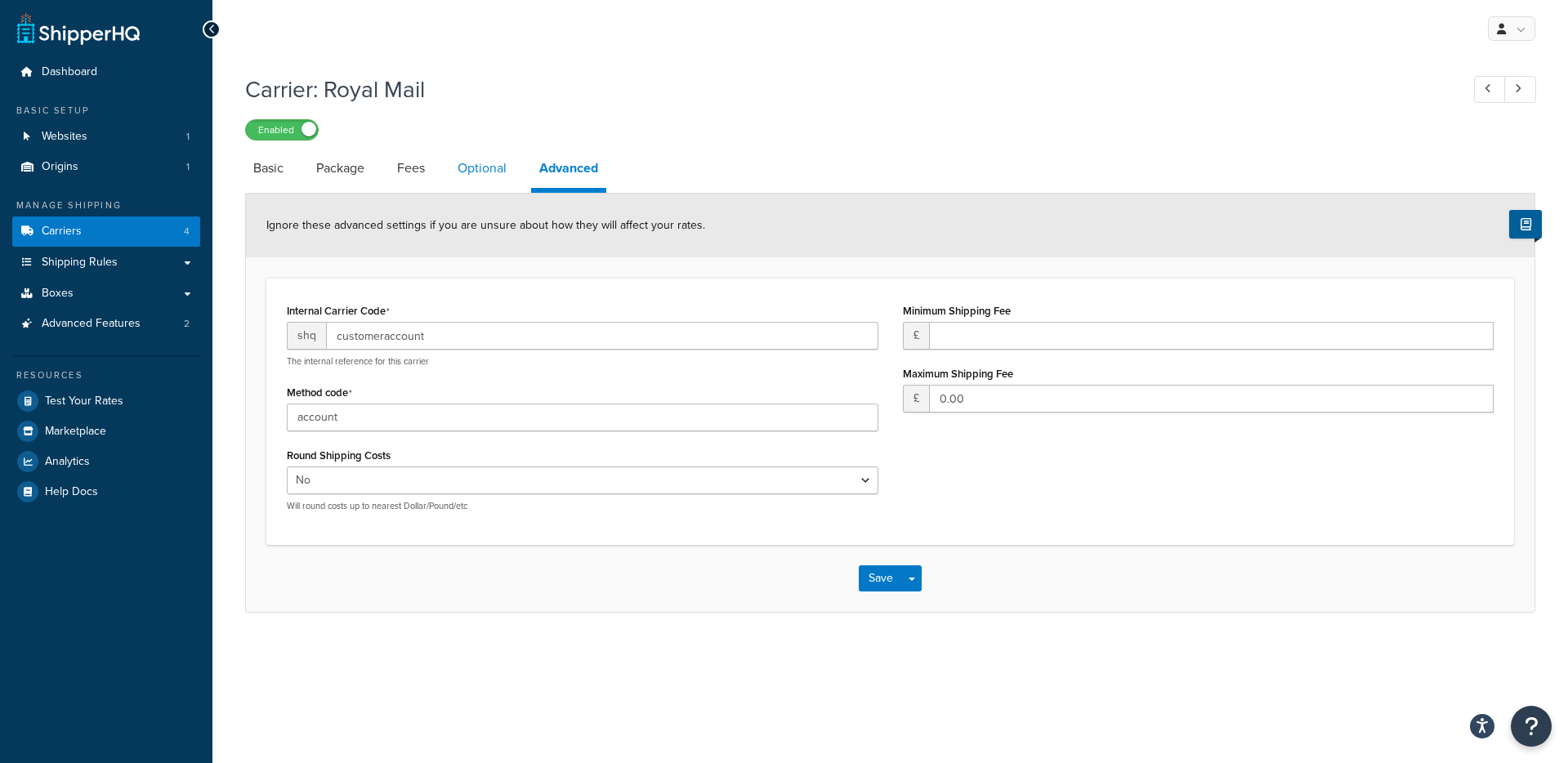
click at [486, 171] on link "Optional" at bounding box center [483, 169] width 66 height 39
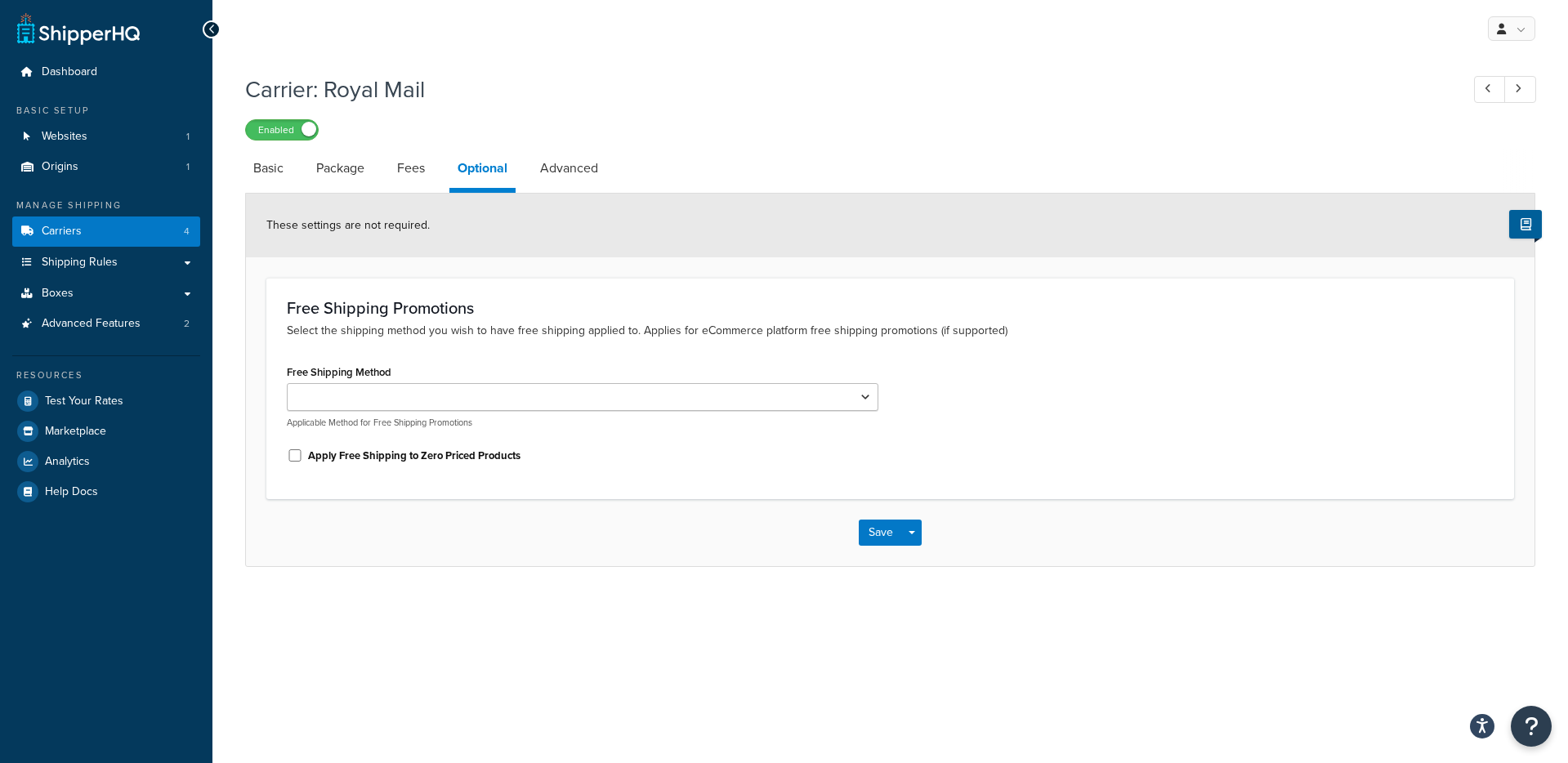
click at [358, 458] on label "Apply Free Shipping to Zero Priced Products" at bounding box center [414, 456] width 212 height 15
click at [303, 458] on input "Apply Free Shipping to Zero Priced Products" at bounding box center [295, 455] width 16 height 12
checkbox input "true"
click at [877, 537] on button "Save" at bounding box center [881, 533] width 44 height 26
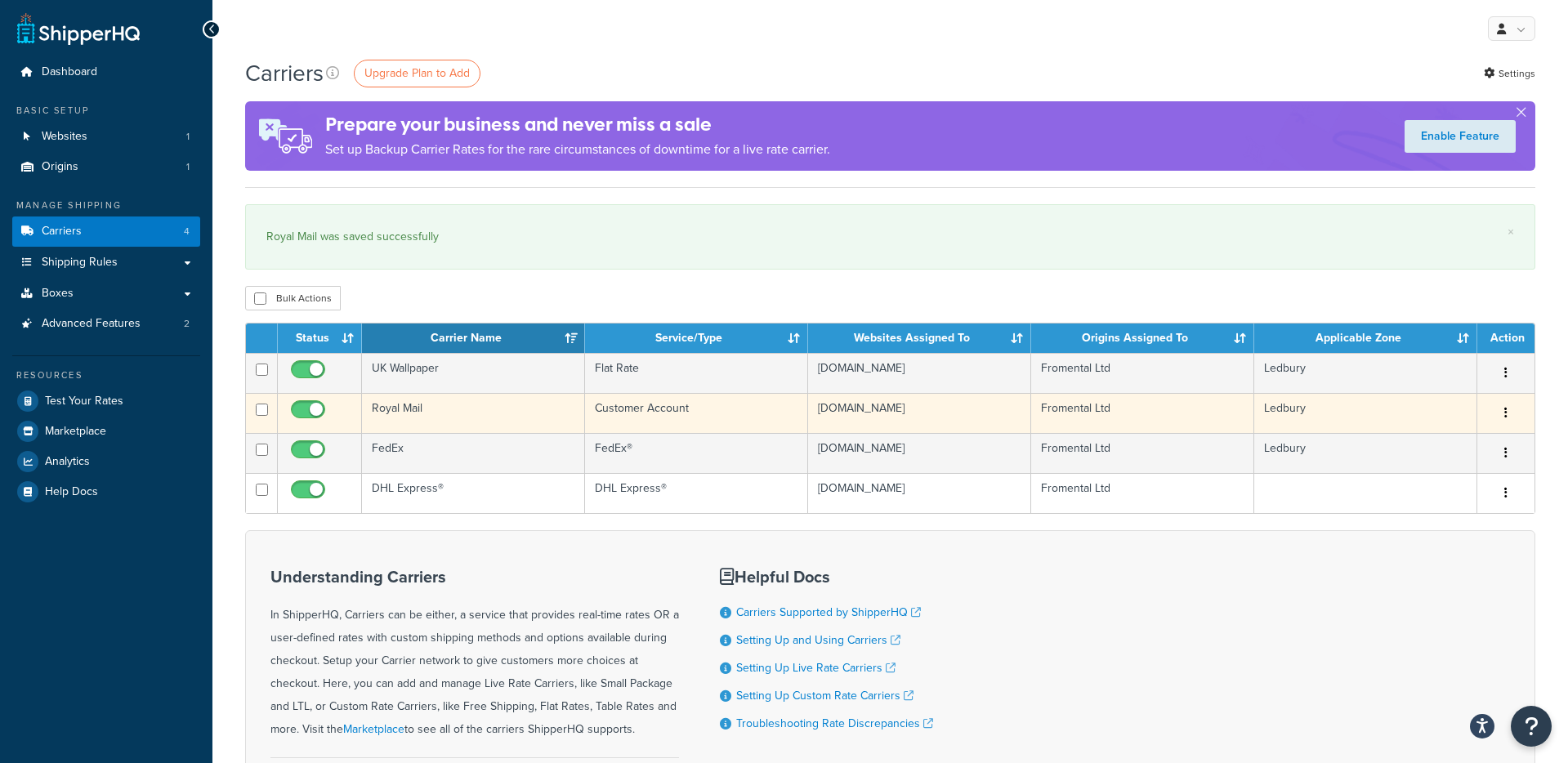
click at [419, 409] on td "Royal Mail" at bounding box center [473, 413] width 223 height 40
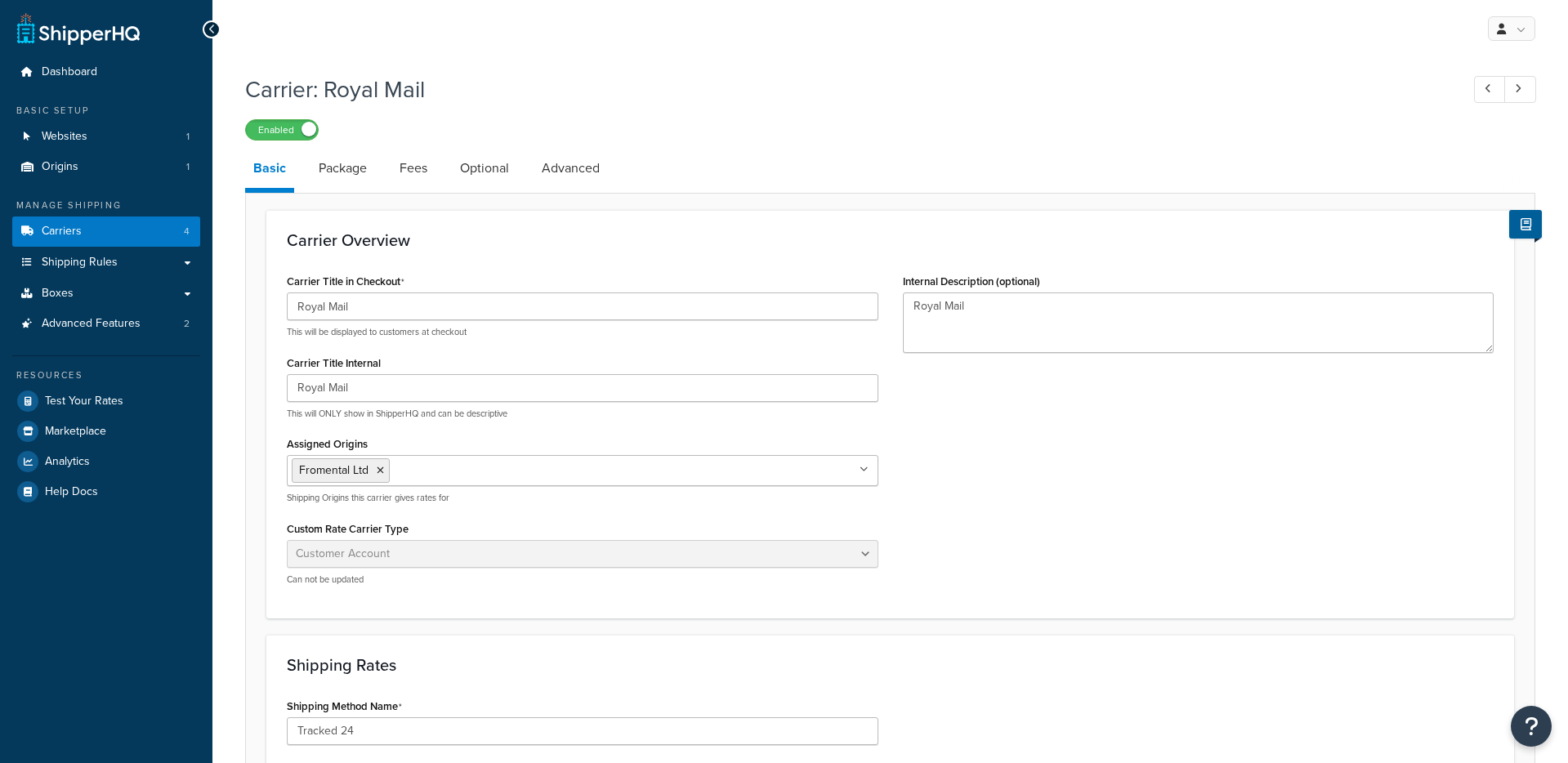
select select "customerAccount"
click at [481, 177] on link "Optional" at bounding box center [485, 169] width 66 height 39
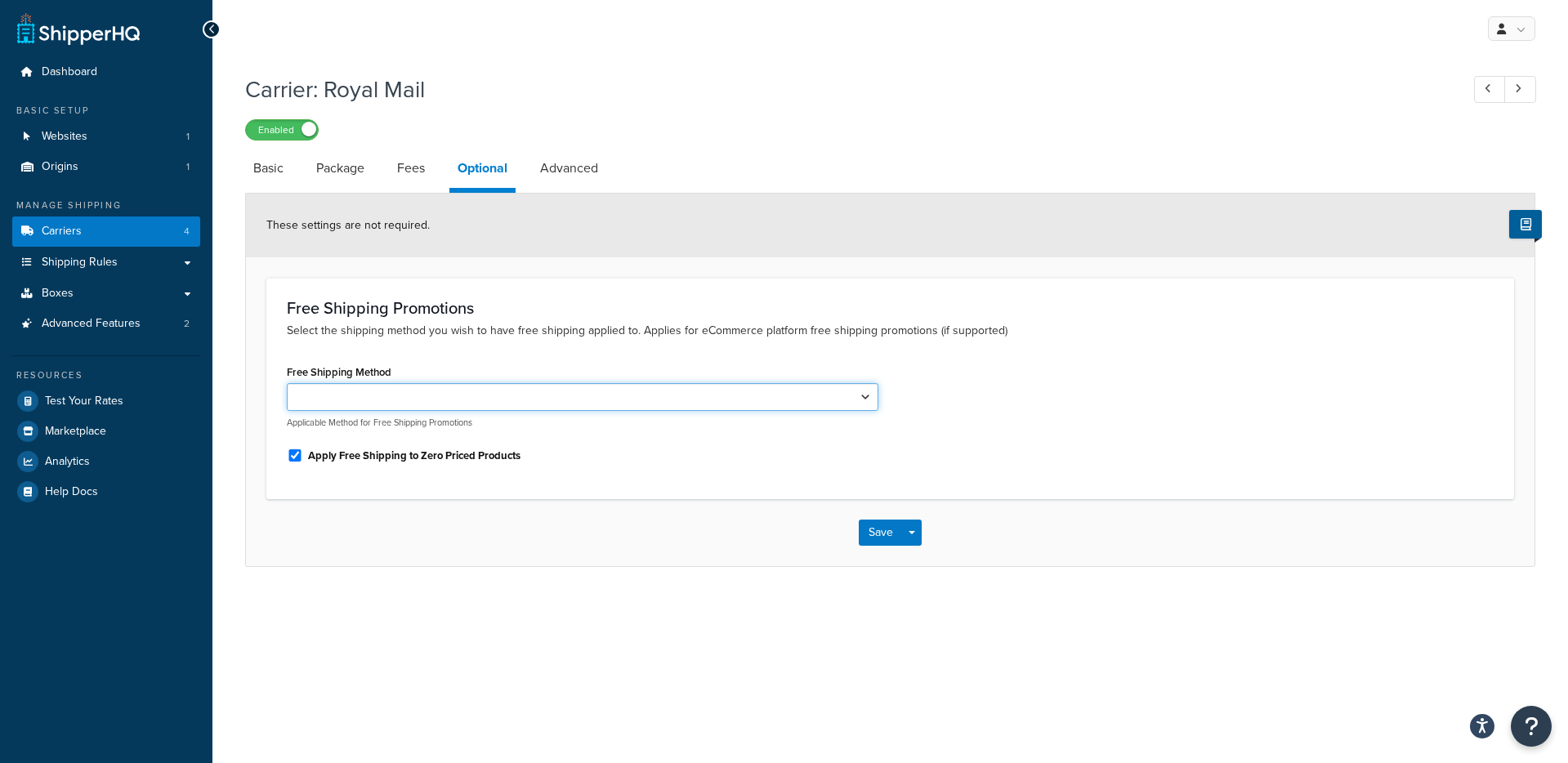
click at [869, 390] on select "Tracked 24" at bounding box center [583, 397] width 592 height 28
select select "177244"
click at [287, 385] on select "Tracked 24" at bounding box center [583, 397] width 592 height 28
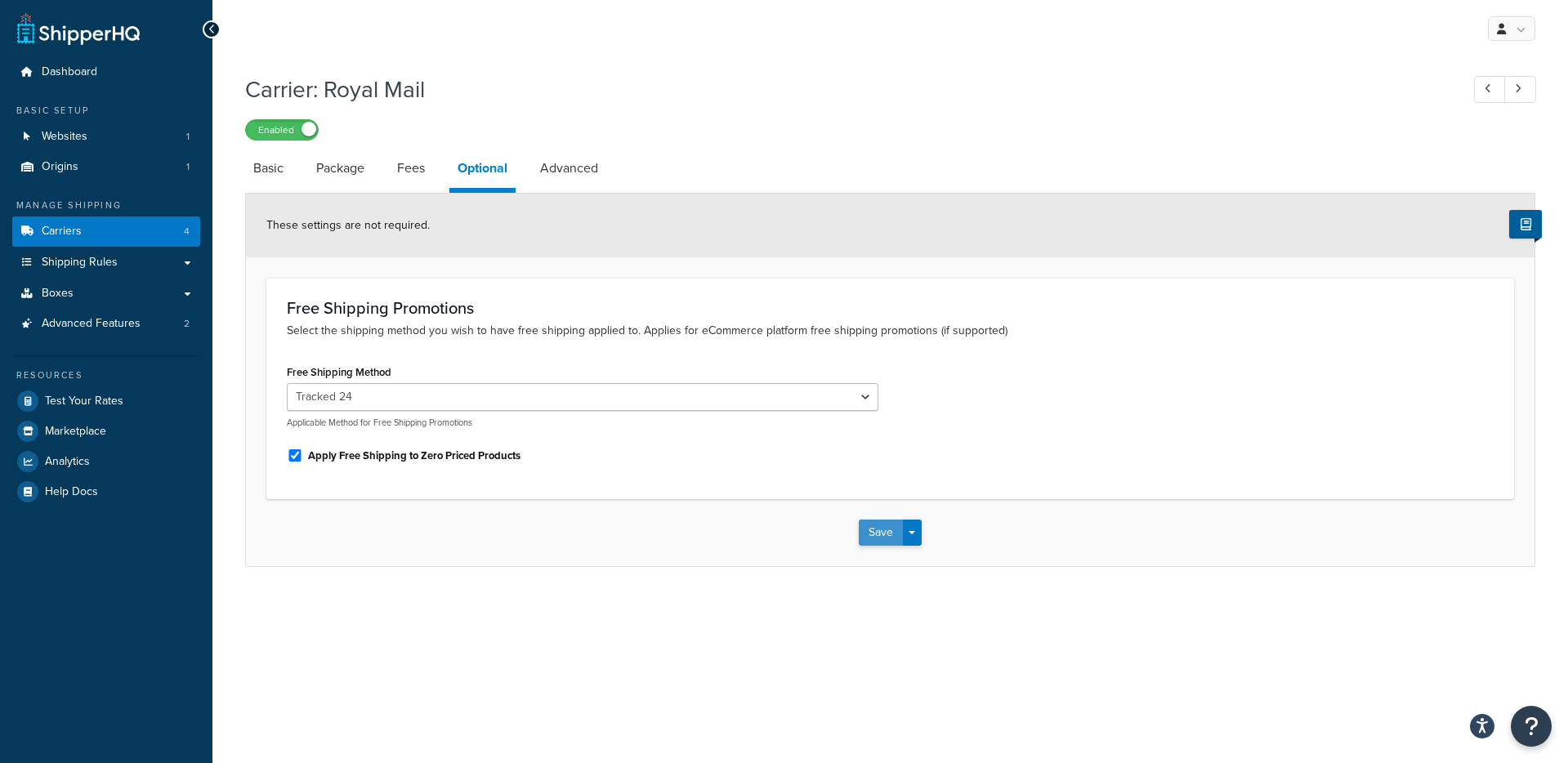
click at [868, 530] on button "Save" at bounding box center [881, 533] width 44 height 26
